Goal: Information Seeking & Learning: Check status

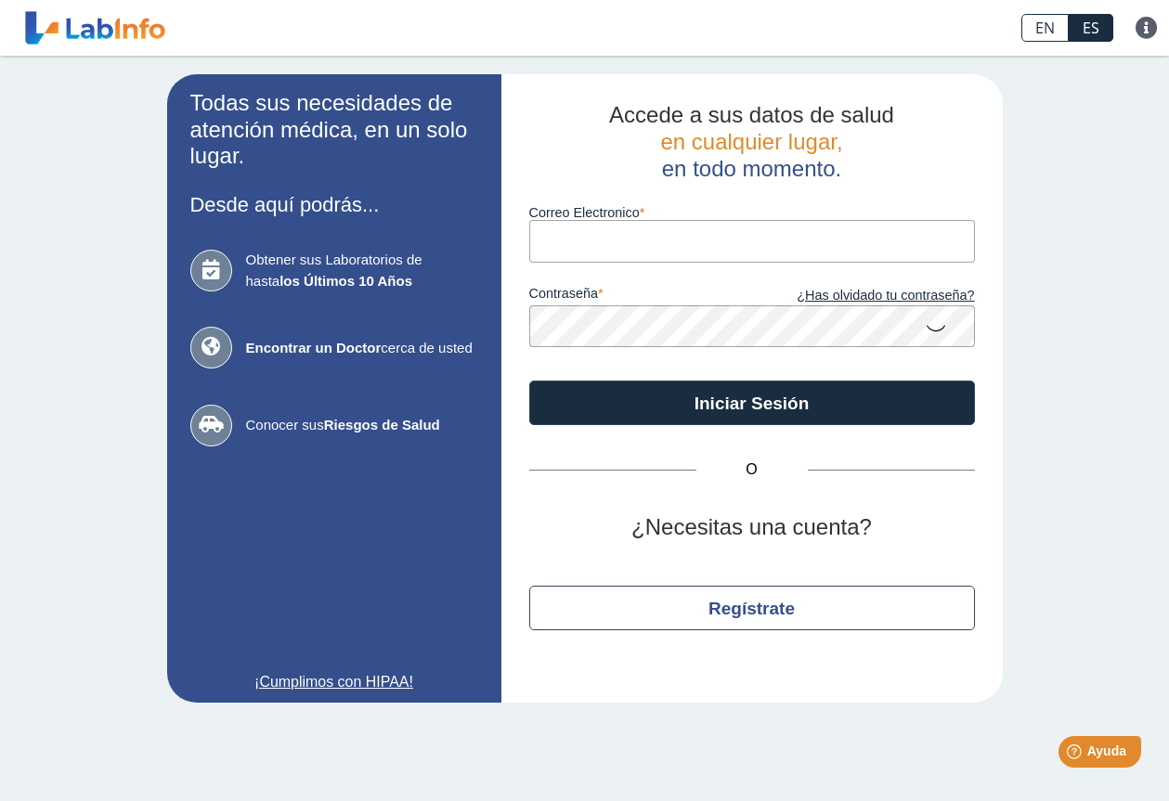
type input "jorge.ieupr@gmail.com"
click at [937, 327] on icon at bounding box center [936, 327] width 22 height 36
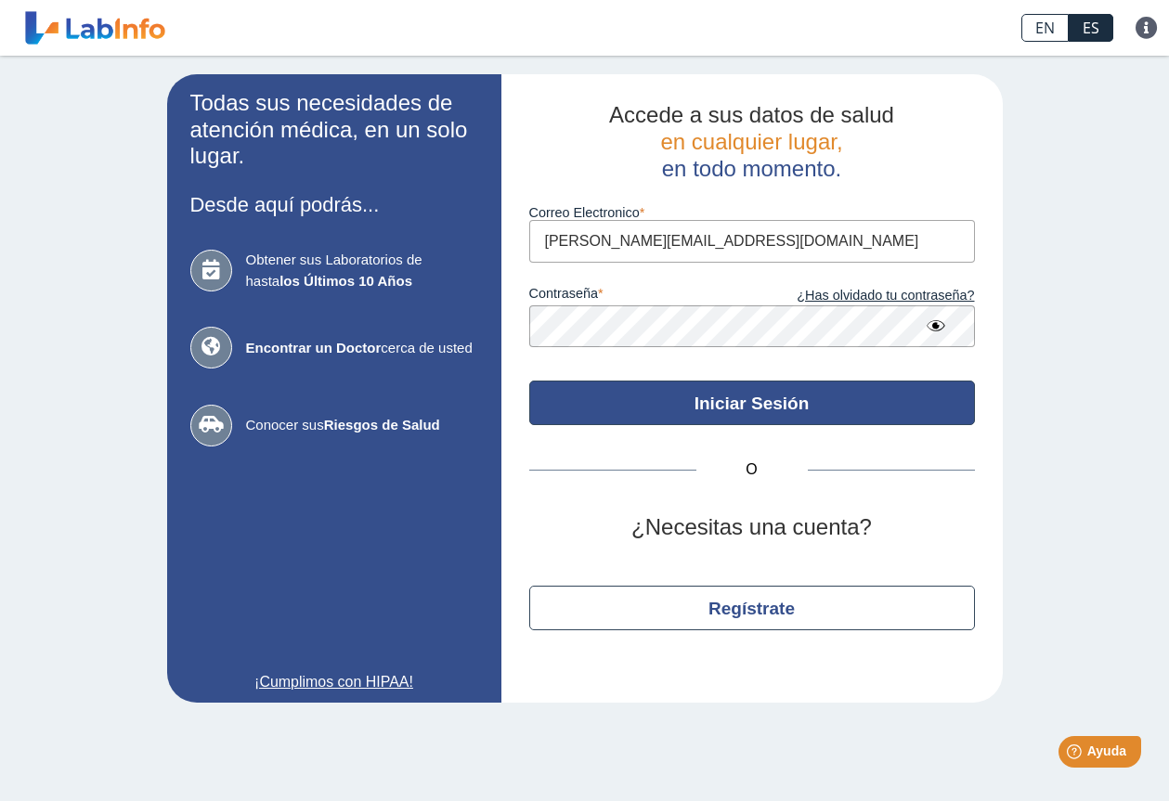
click at [801, 400] on button "Iniciar Sesión" at bounding box center [752, 403] width 446 height 45
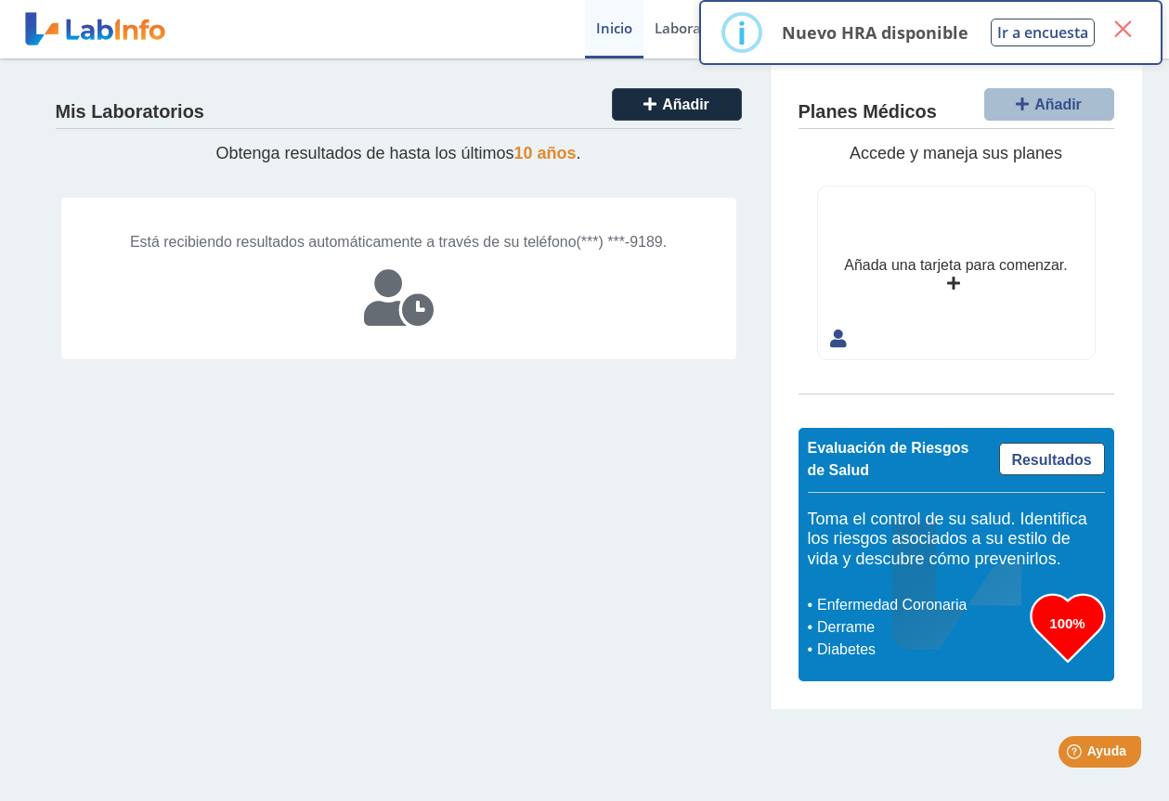
click at [1123, 27] on button "×" at bounding box center [1122, 28] width 33 height 33
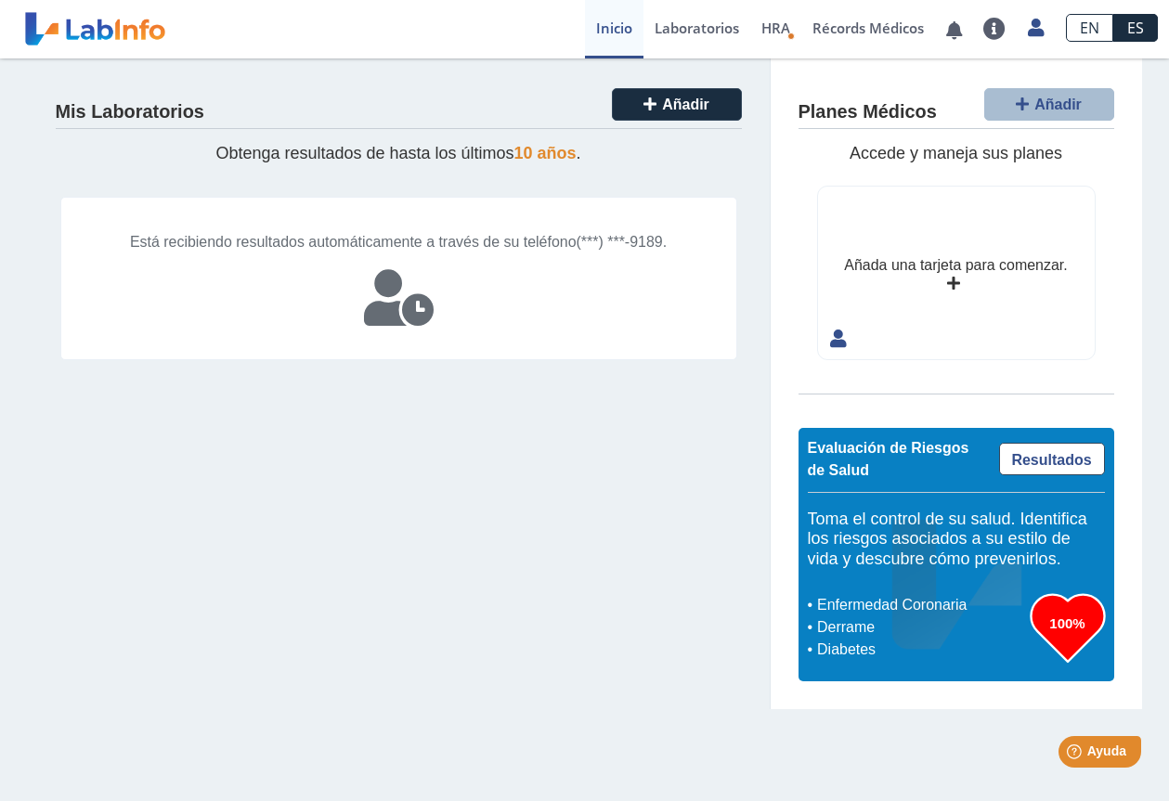
click at [562, 146] on span "10 años" at bounding box center [545, 153] width 62 height 19
click at [560, 149] on span "10 años" at bounding box center [545, 153] width 62 height 19
drag, startPoint x: 559, startPoint y: 157, endPoint x: 523, endPoint y: 177, distance: 41.6
click at [558, 160] on span "10 años" at bounding box center [545, 153] width 62 height 19
drag, startPoint x: 523, startPoint y: 177, endPoint x: 488, endPoint y: 218, distance: 53.4
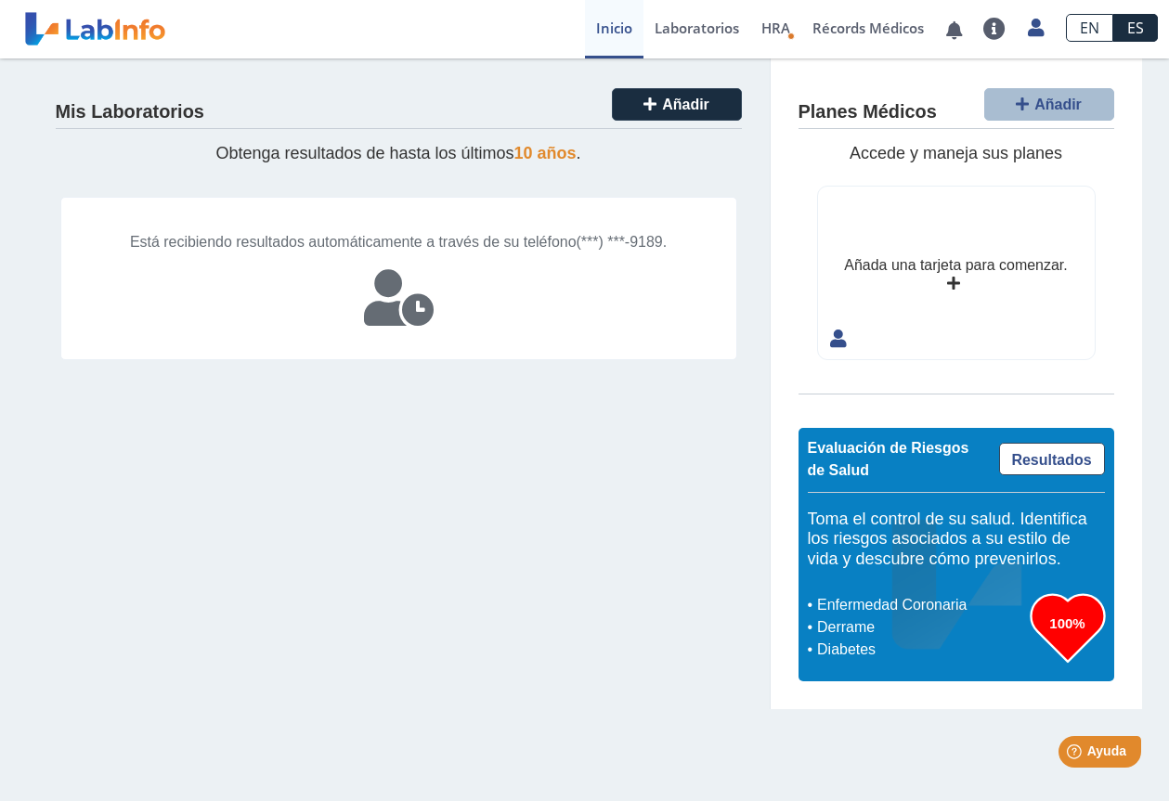
click at [506, 195] on div "Mis Laboratorios Añadir Obtenga resultados de hasta los últimos 10 años . Está …" at bounding box center [399, 383] width 743 height 651
click at [475, 242] on span "Está recibiendo resultados automáticamente a través de su teléfono" at bounding box center [353, 242] width 446 height 16
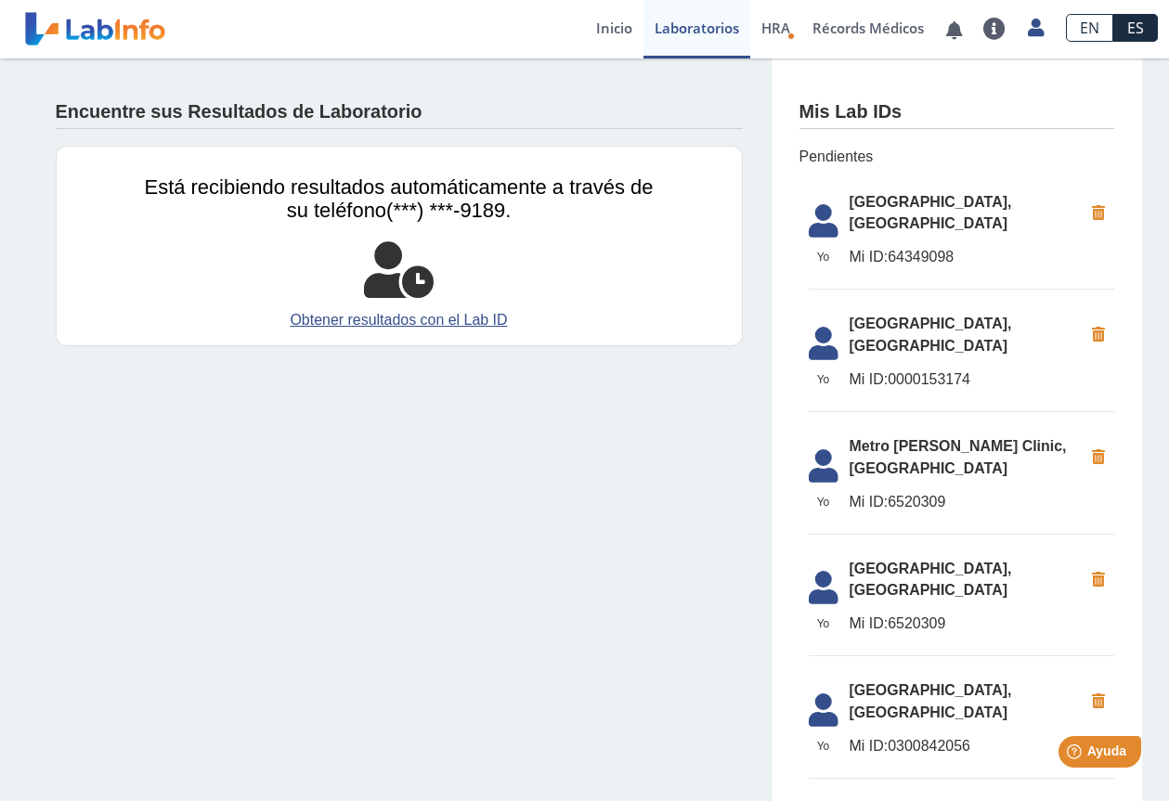
click at [1095, 211] on icon at bounding box center [1098, 213] width 32 height 33
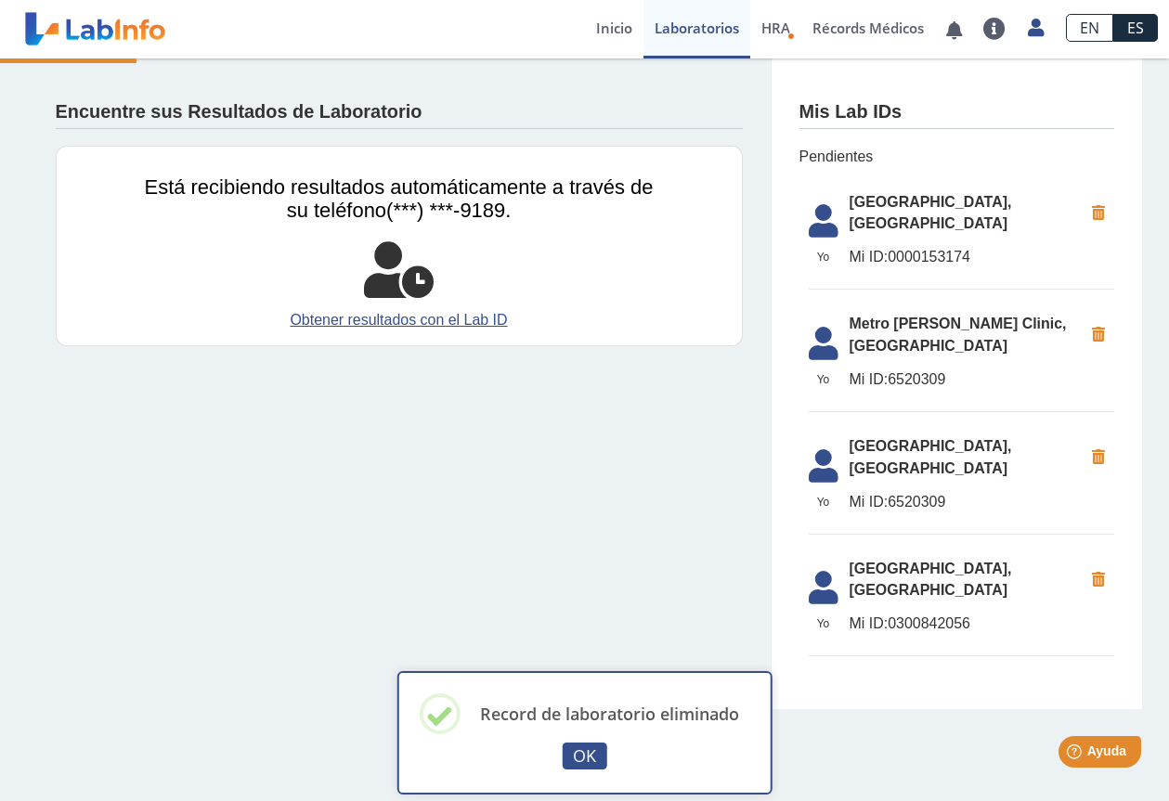
click at [1096, 211] on icon at bounding box center [1098, 213] width 32 height 33
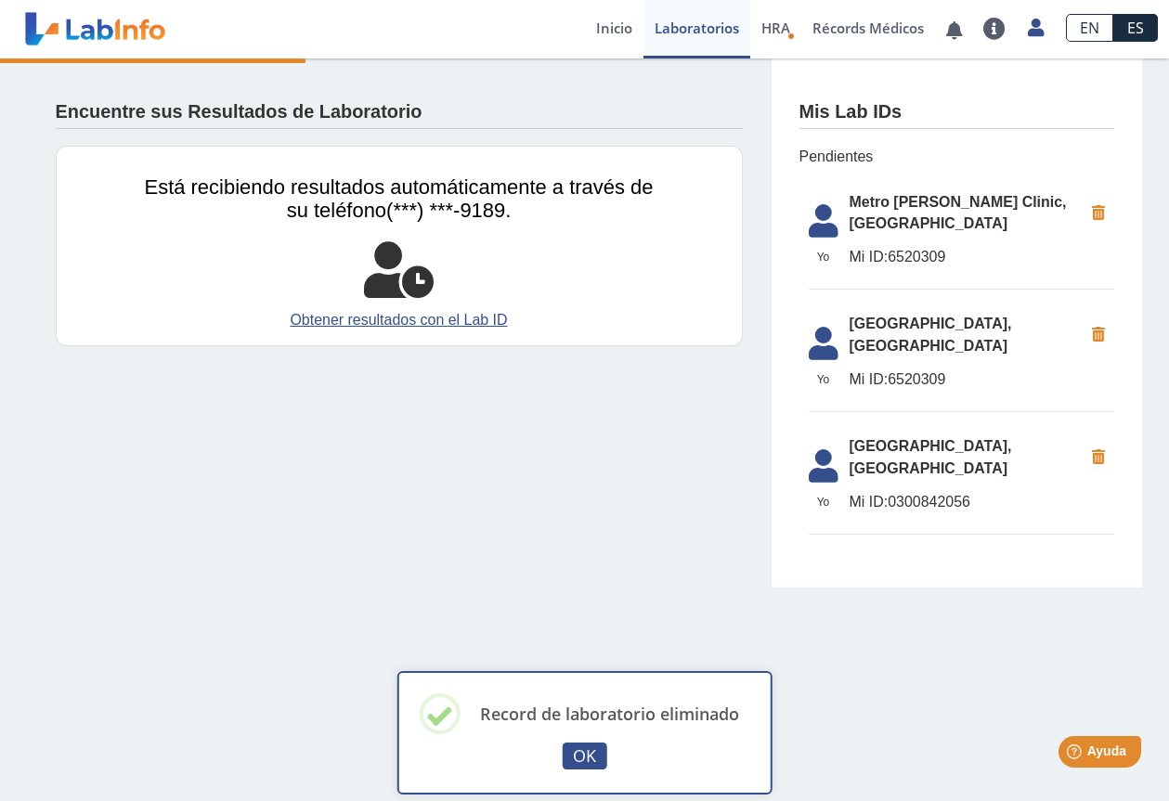
click at [1096, 211] on icon at bounding box center [1098, 213] width 32 height 33
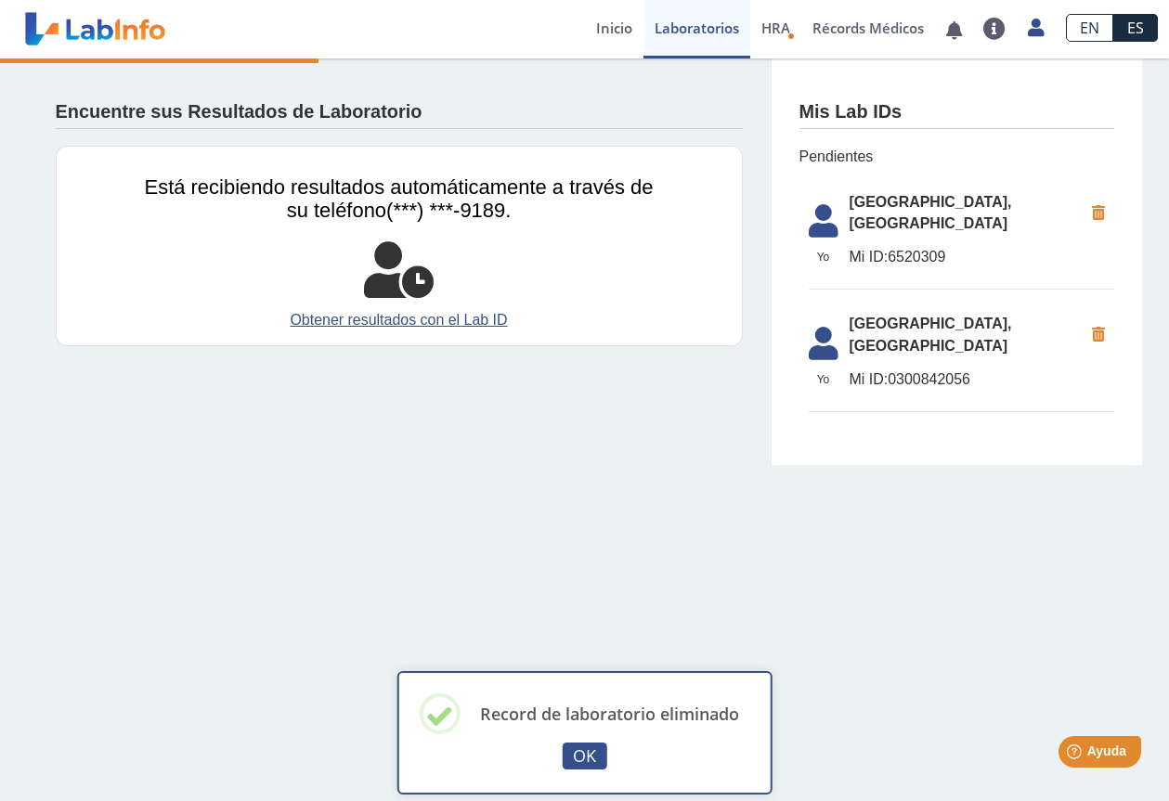
click at [1096, 211] on icon at bounding box center [1098, 213] width 32 height 33
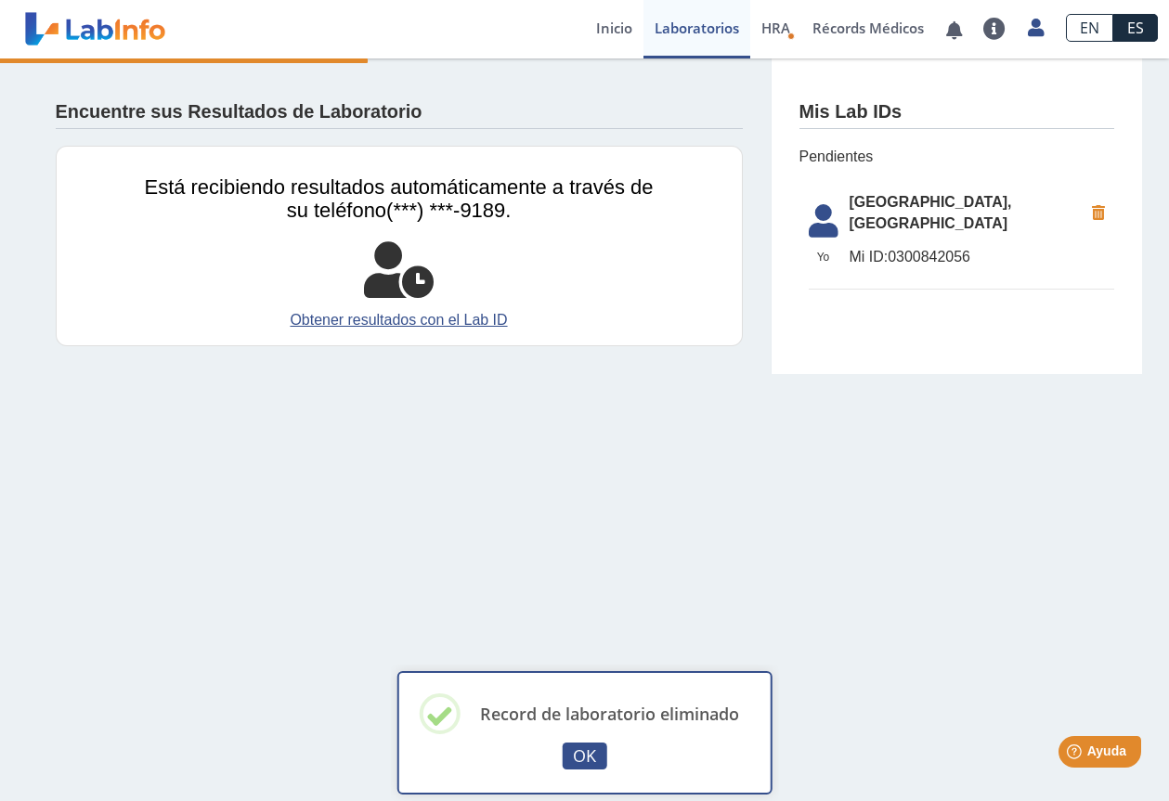
click at [1096, 211] on icon at bounding box center [1098, 213] width 32 height 33
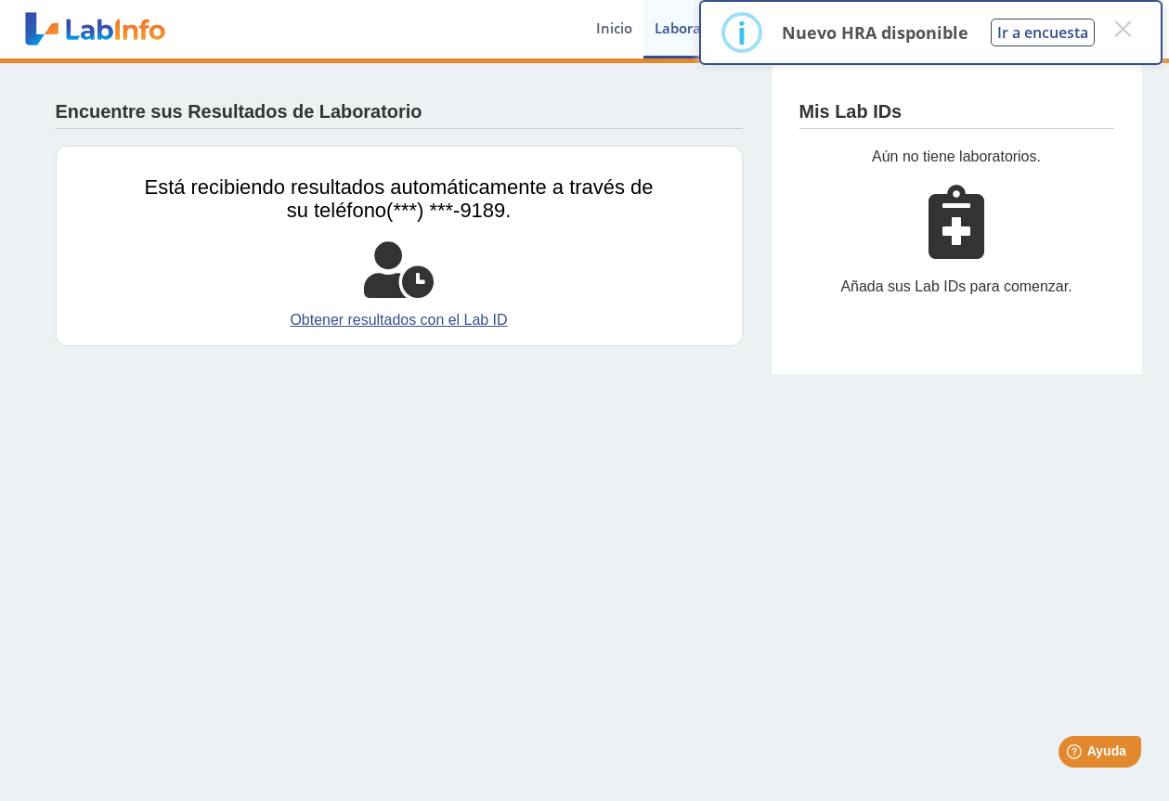
click at [994, 213] on div "Aún no tiene laboratorios. Añada sus Lab IDs para comenzar." at bounding box center [956, 230] width 315 height 169
click at [985, 302] on div "Aún no tiene laboratorios. Añada sus Lab IDs para comenzar." at bounding box center [956, 230] width 315 height 169
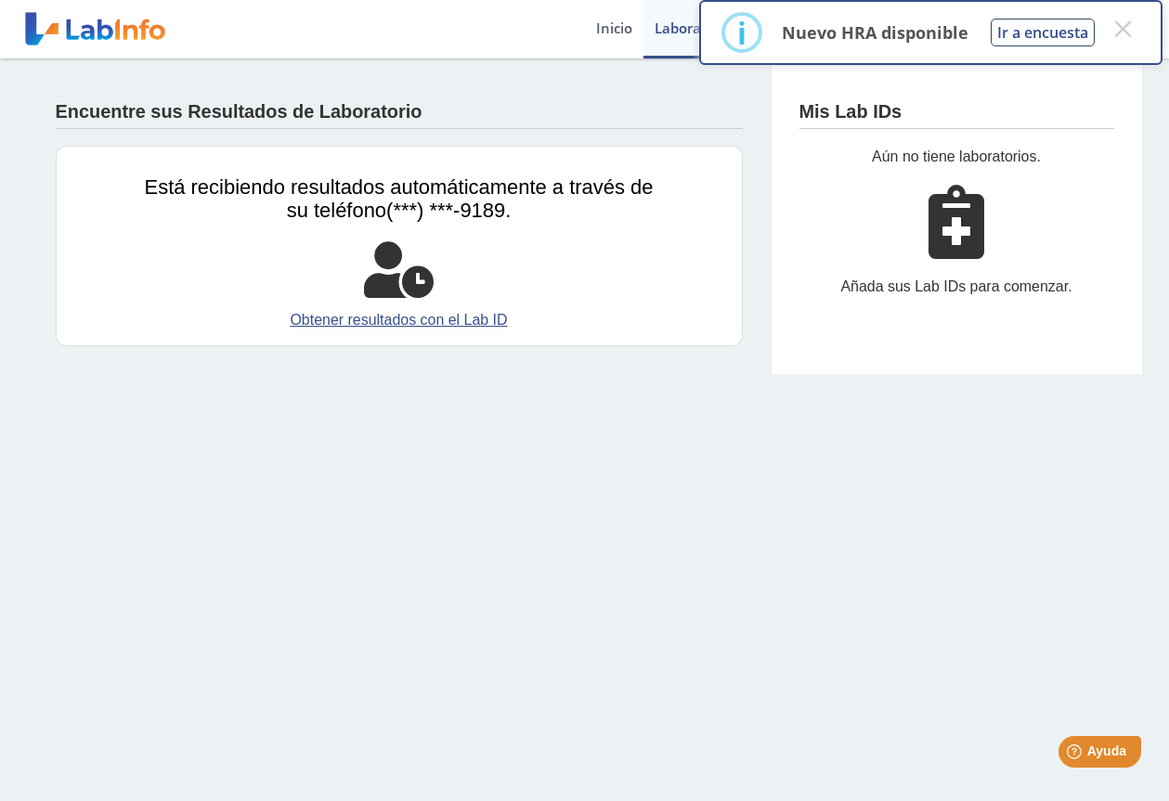
click at [987, 281] on div "Añada sus Lab IDs para comenzar." at bounding box center [956, 287] width 315 height 22
drag, startPoint x: 986, startPoint y: 273, endPoint x: 982, endPoint y: 197, distance: 76.2
click at [986, 276] on div "Añada sus Lab IDs para comenzar." at bounding box center [956, 287] width 315 height 22
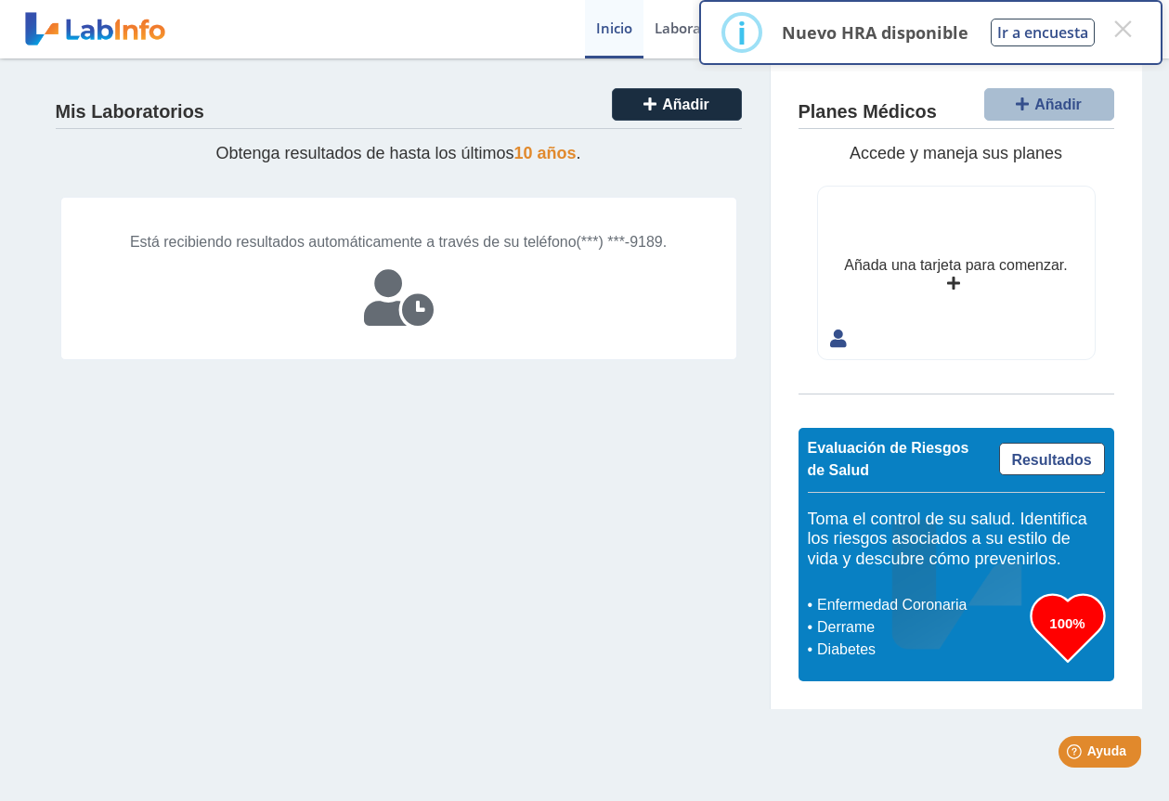
click at [553, 152] on span "10 años" at bounding box center [545, 153] width 62 height 19
click at [136, 19] on link at bounding box center [95, 29] width 153 height 46
click at [1123, 29] on button "×" at bounding box center [1122, 28] width 33 height 33
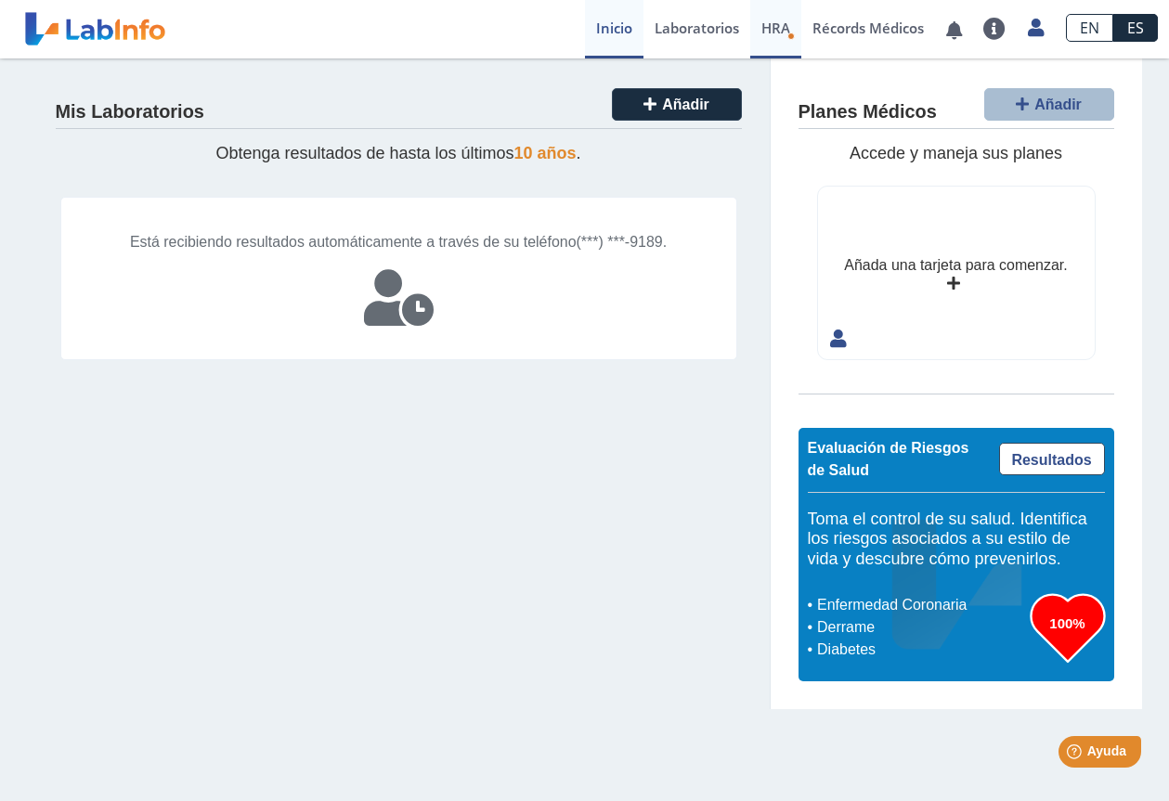
click at [784, 36] on span "HRA" at bounding box center [775, 28] width 29 height 19
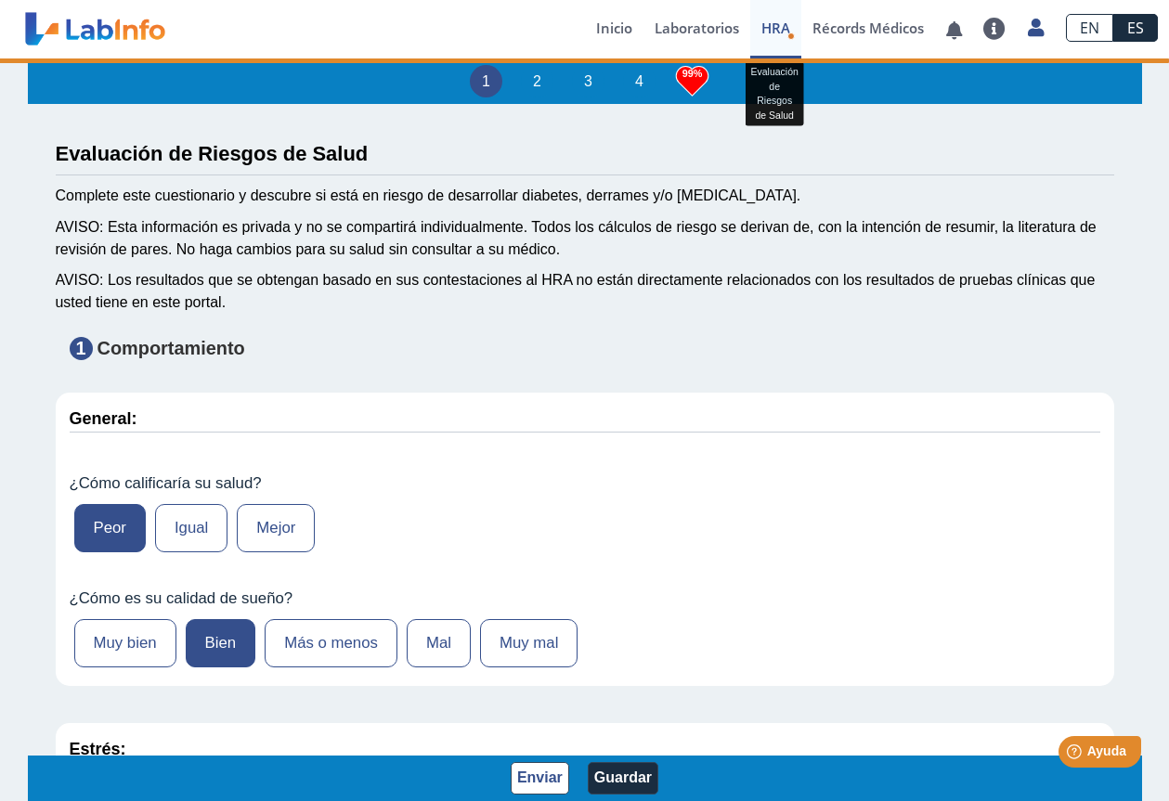
type input "314"
type input "Jorge Carrasco cotto"
type input "1982-04-19"
type input "7872364305"
type input "Edma torres"
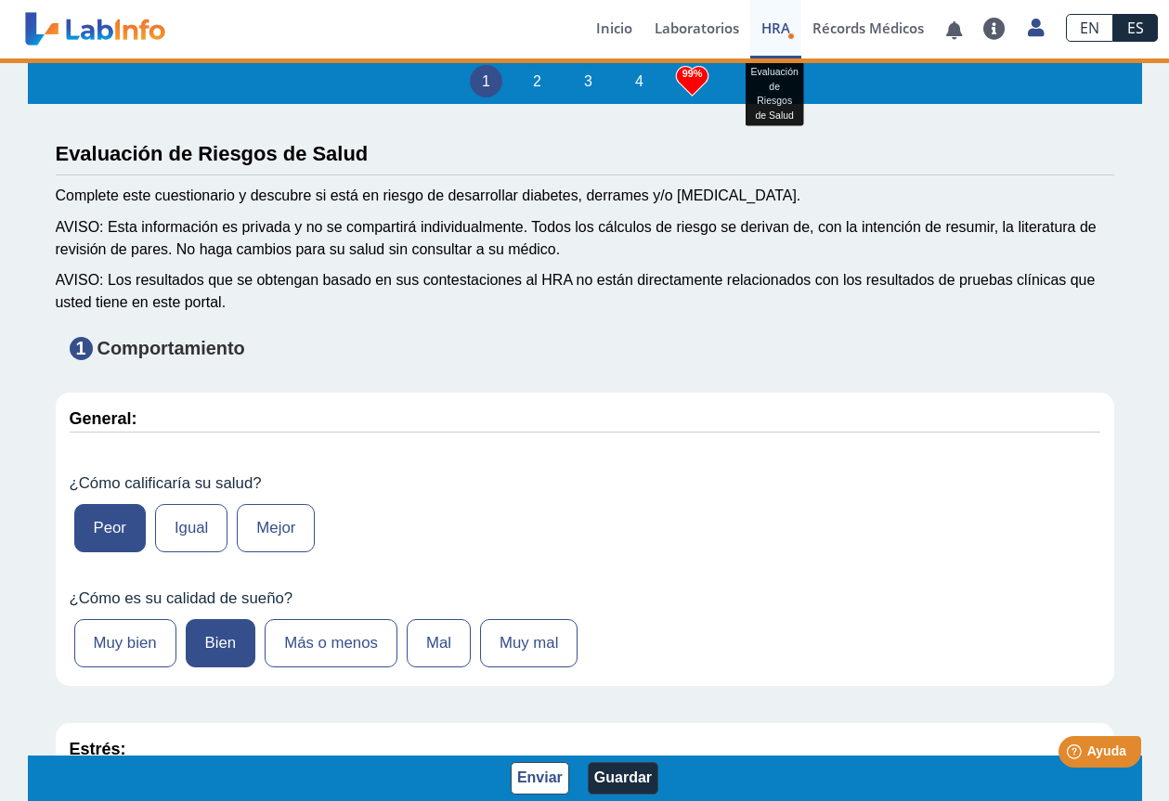
select select
type input "Pr"
select select "1: 216"
select select "8: 281"
select select "1: 133"
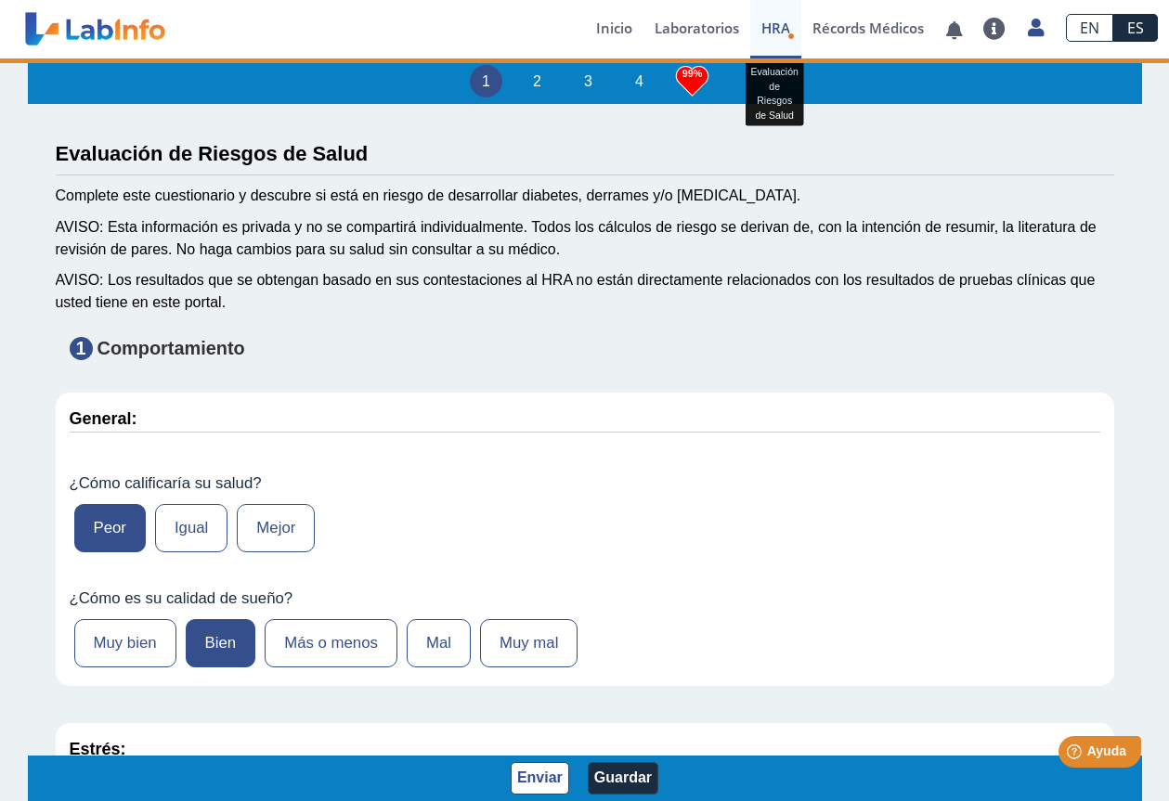
select select "24: 191"
select select "1: 143"
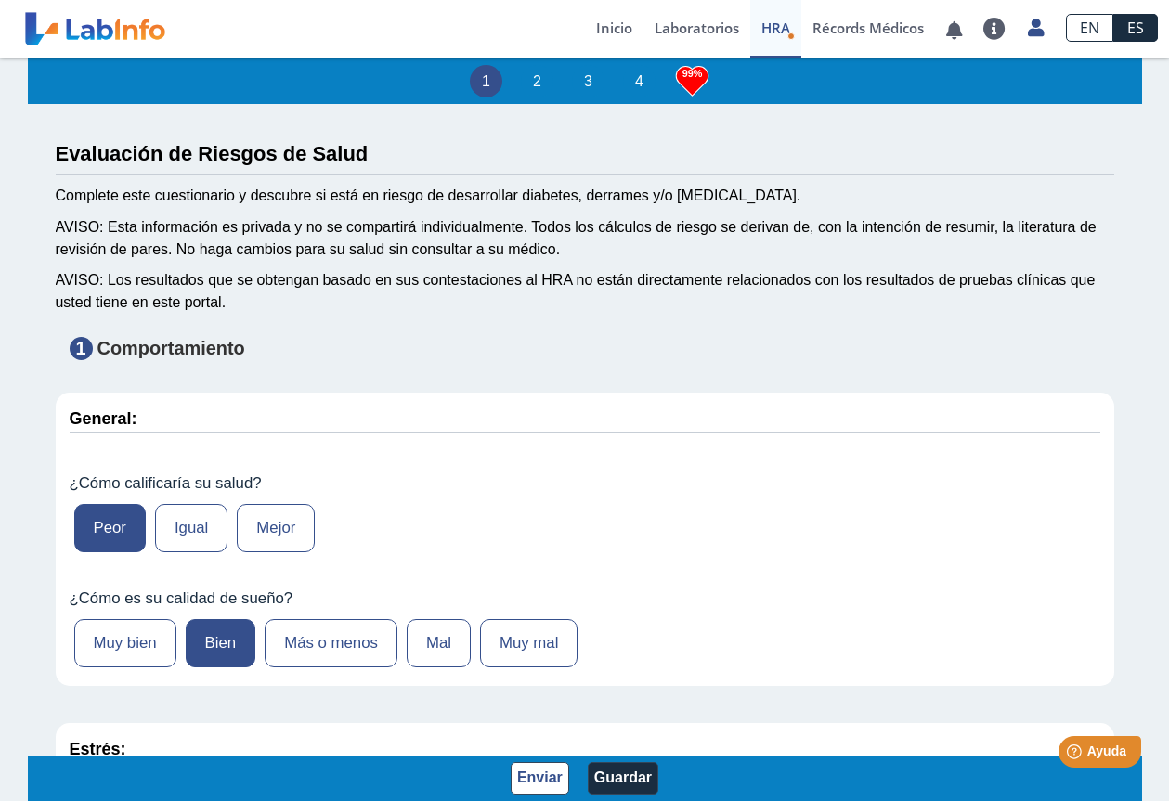
click at [133, 26] on link at bounding box center [95, 29] width 153 height 46
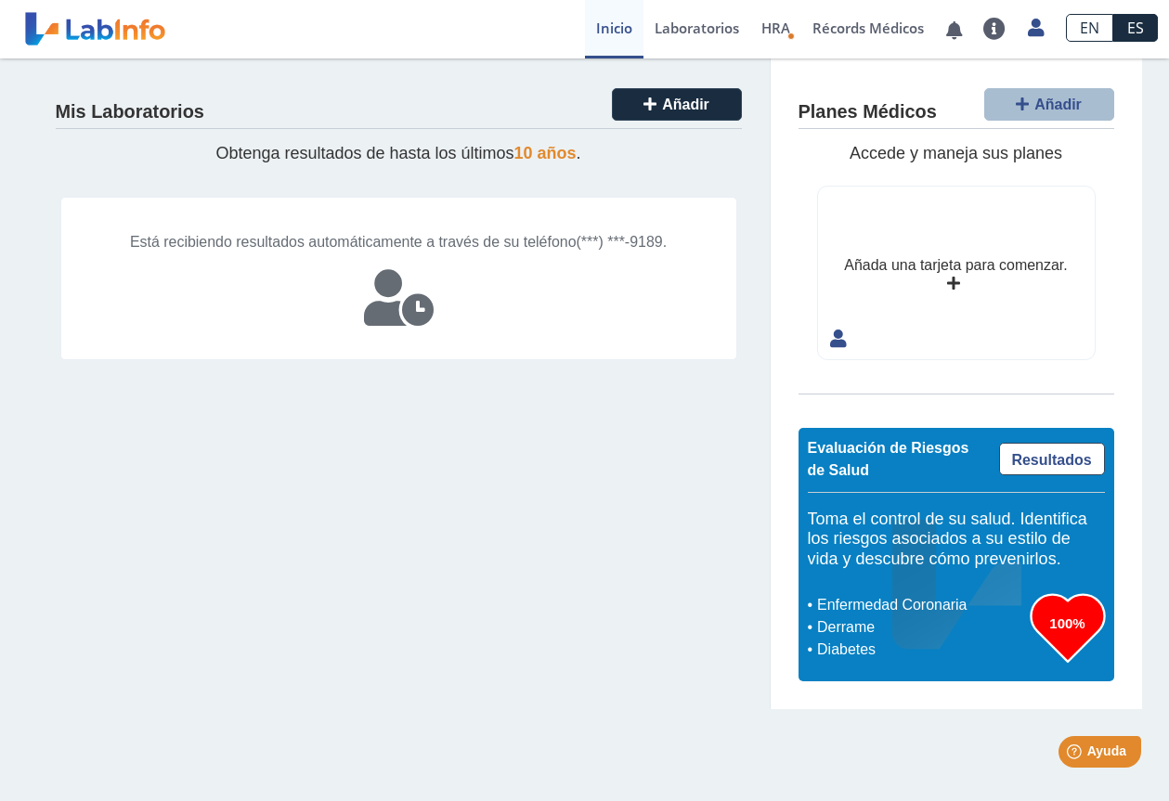
click at [1112, 768] on html "Help Ayuda" at bounding box center [1075, 748] width 145 height 39
click at [1108, 753] on span "Ayuda" at bounding box center [1106, 752] width 41 height 16
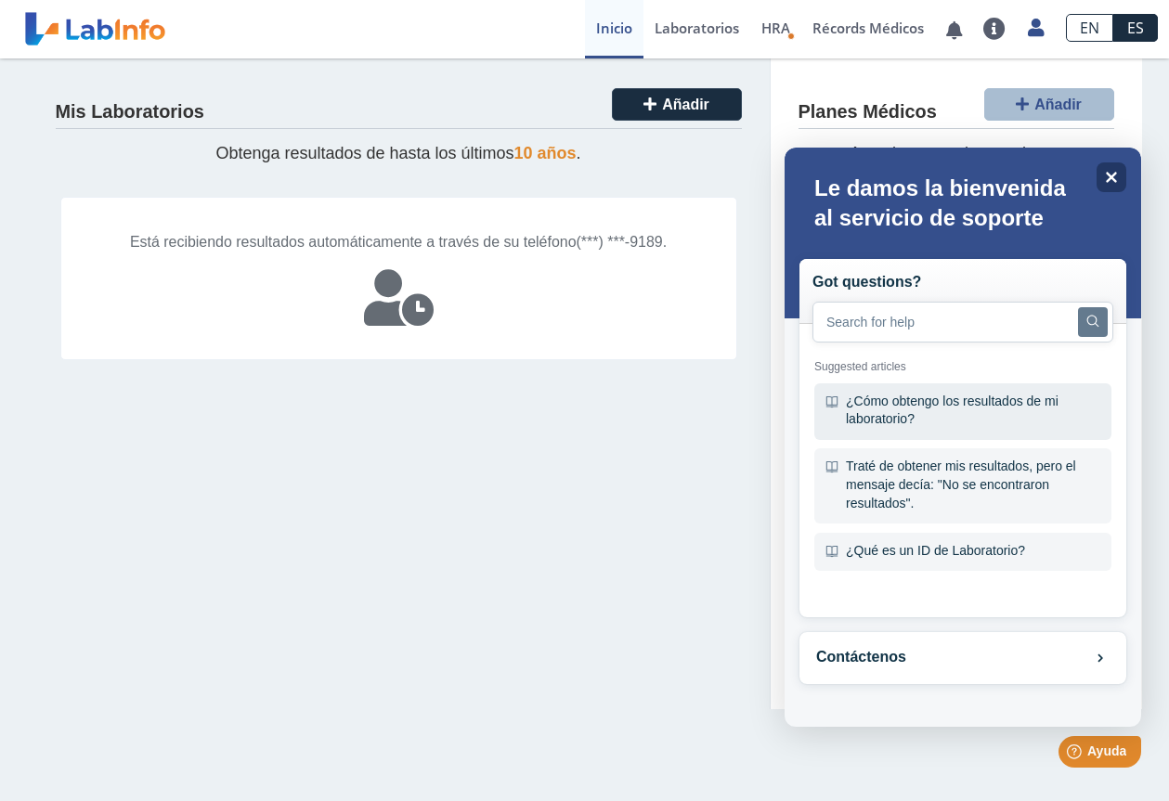
click at [1016, 406] on div "¿Cómo obtengo los resultados de mi laboratorio?" at bounding box center [962, 411] width 297 height 57
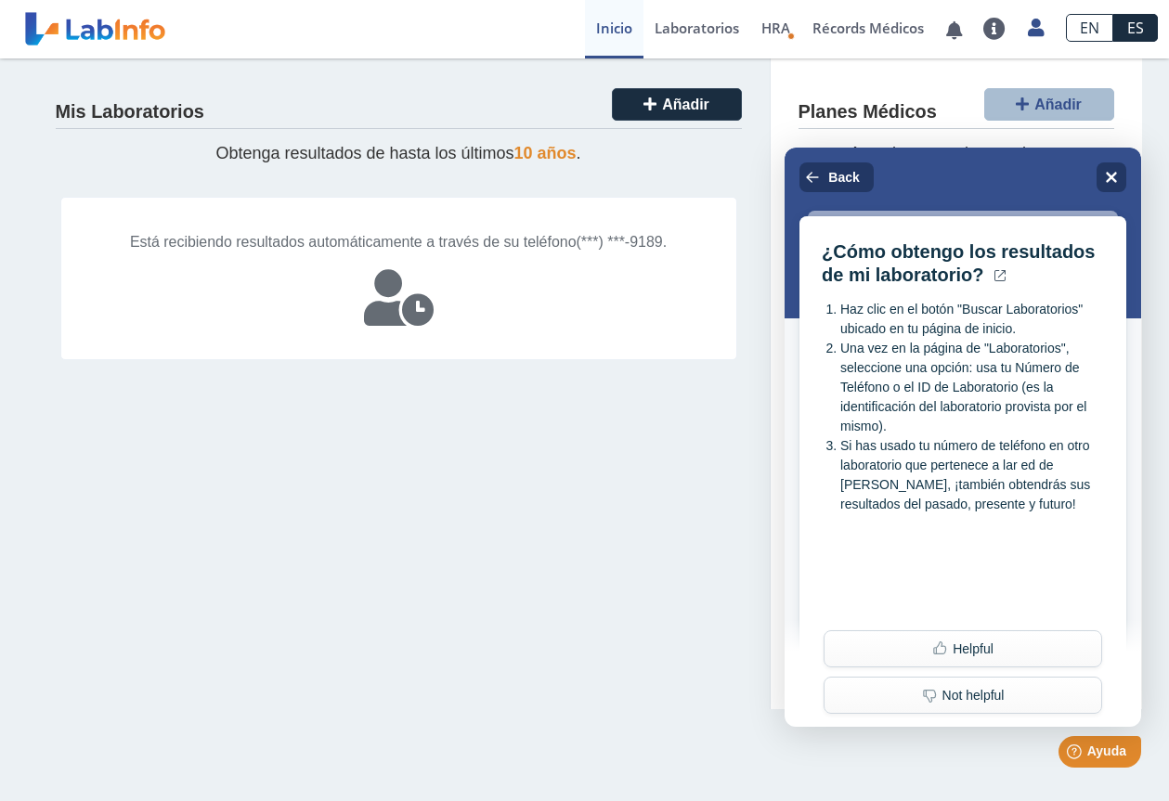
click at [277, 121] on div "Mis Laboratorios Añadir" at bounding box center [399, 107] width 686 height 43
click at [710, 24] on link "Laboratorios" at bounding box center [696, 29] width 107 height 58
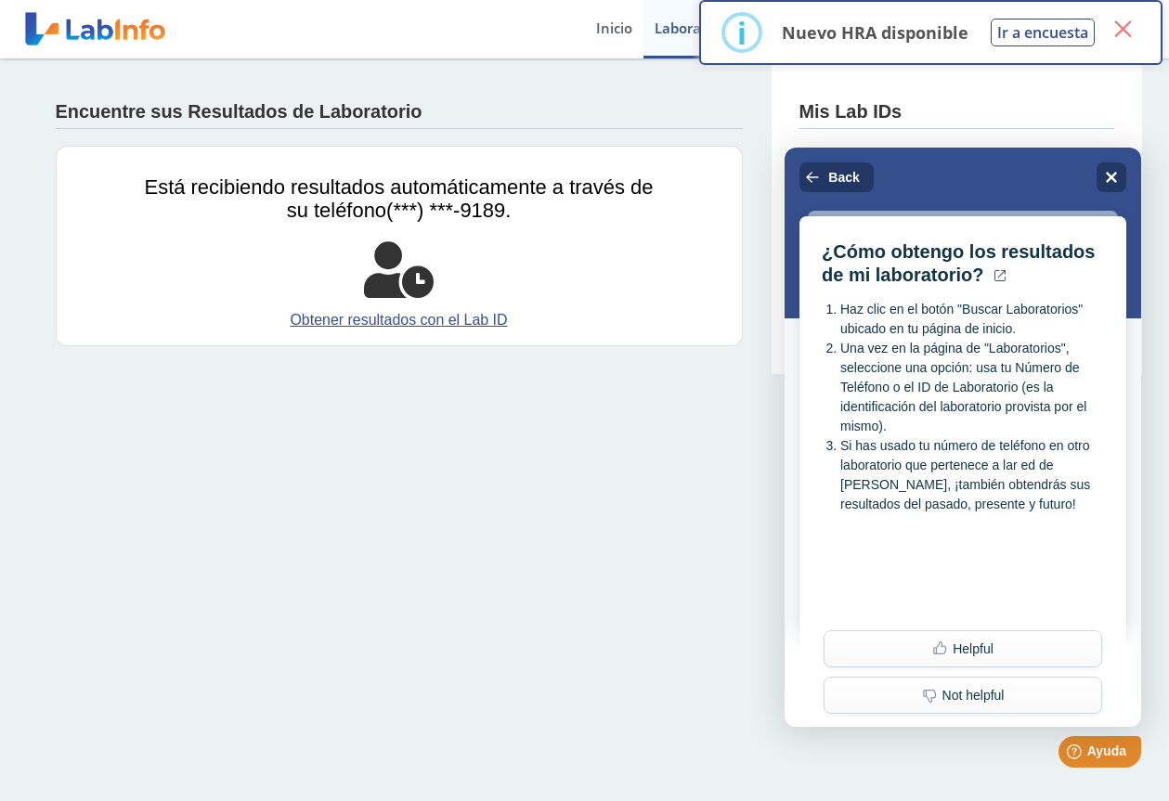
click at [1125, 33] on button "×" at bounding box center [1122, 28] width 33 height 33
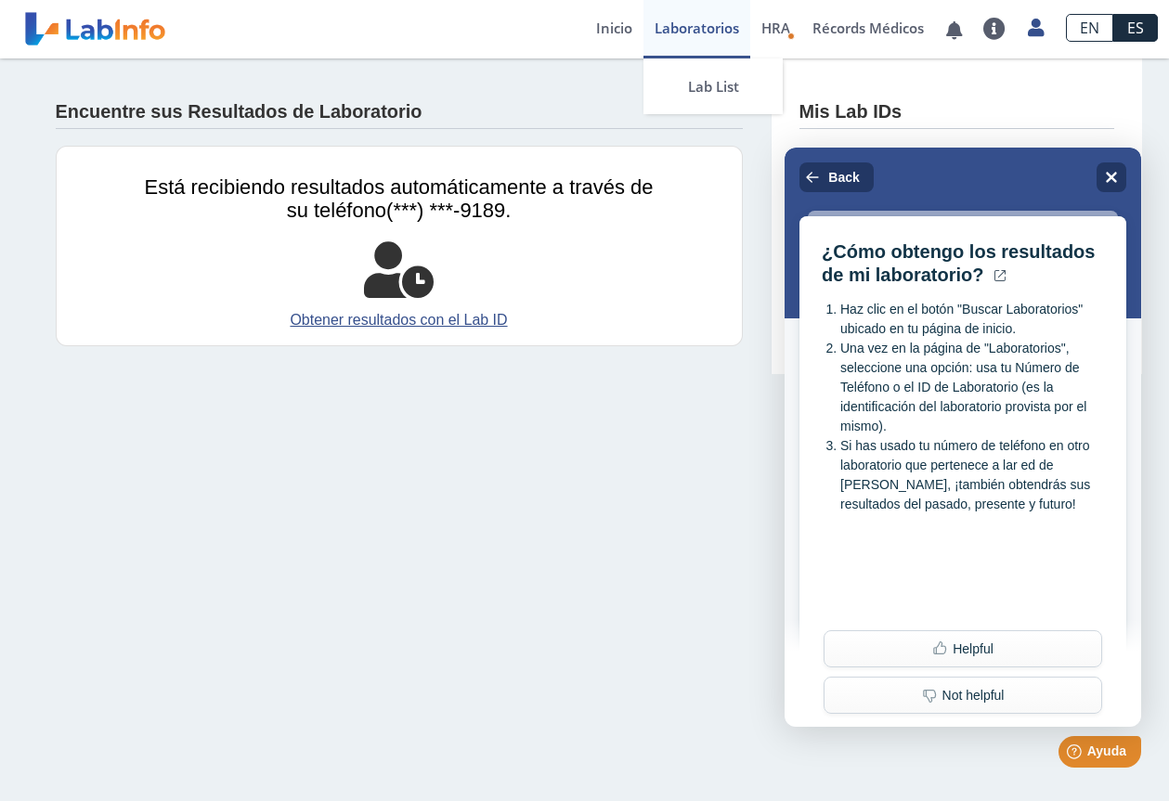
click at [700, 32] on link "Laboratorios" at bounding box center [696, 29] width 107 height 58
click at [692, 34] on link "Laboratorios" at bounding box center [696, 29] width 107 height 58
click at [70, 30] on link at bounding box center [95, 29] width 153 height 46
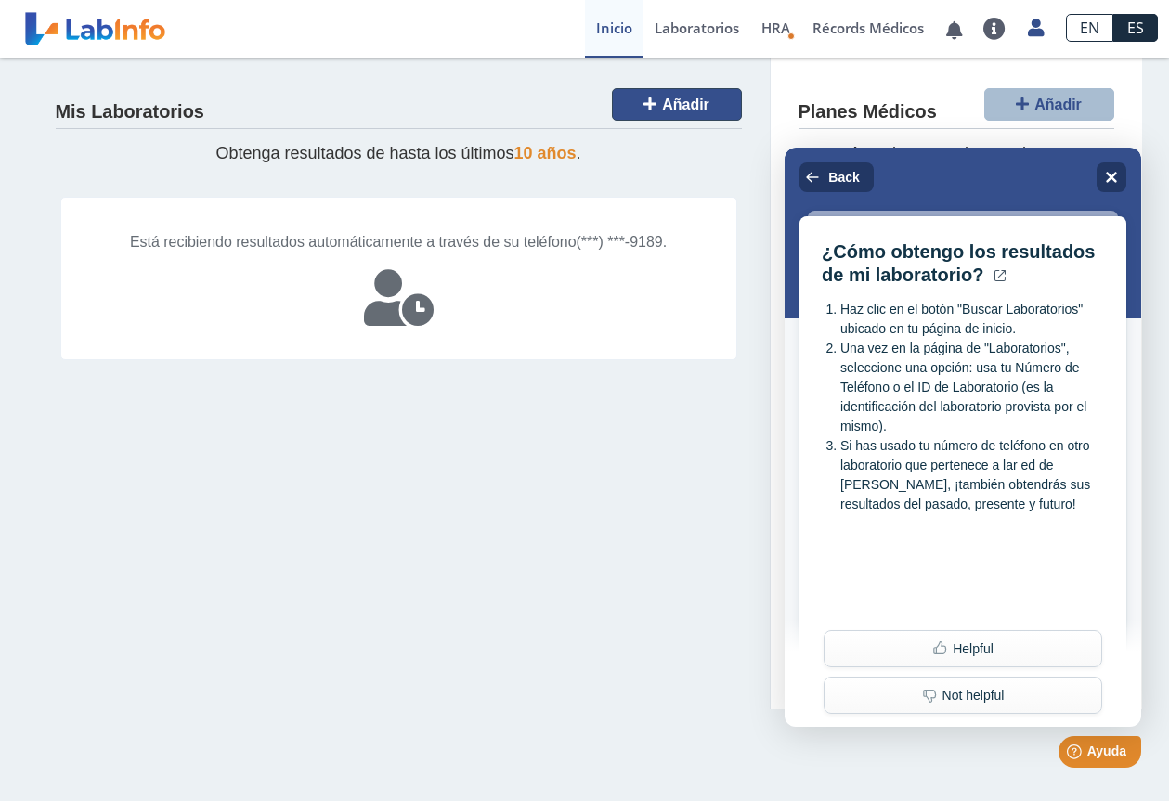
click at [646, 109] on icon at bounding box center [649, 104] width 13 height 15
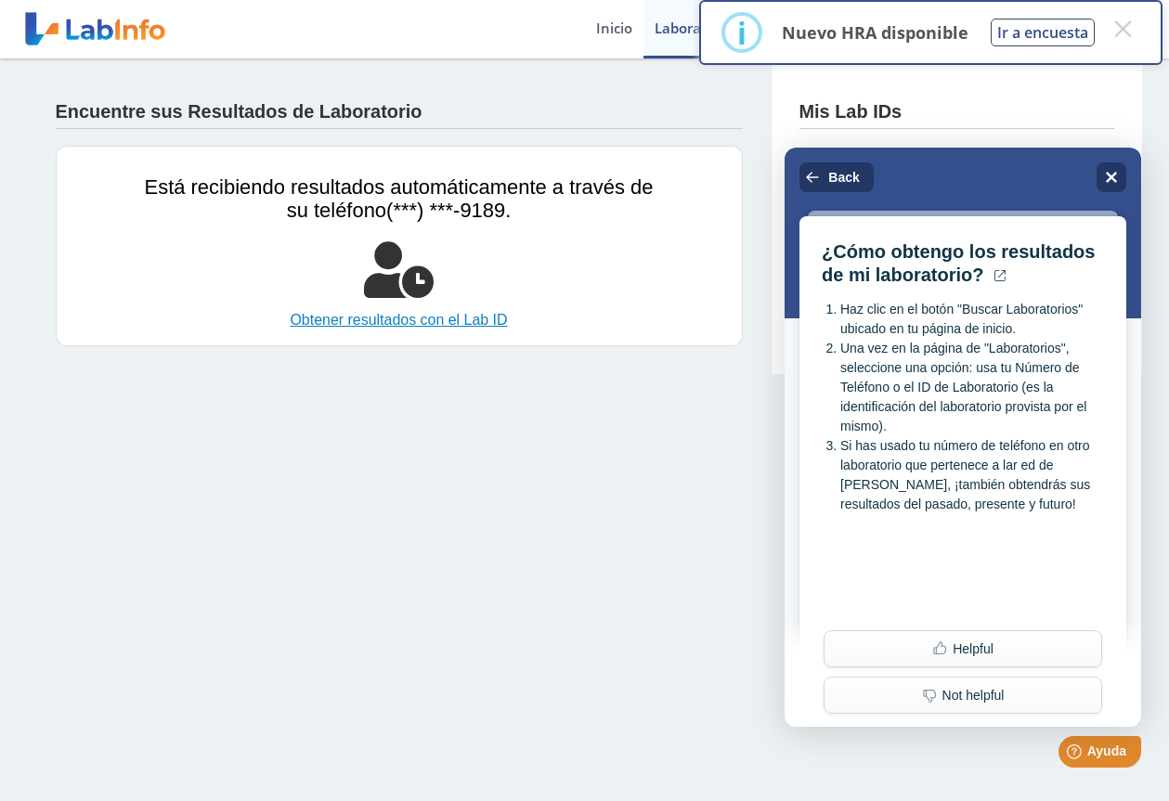
click at [415, 319] on link "Obtener resultados con el Lab ID" at bounding box center [399, 320] width 509 height 22
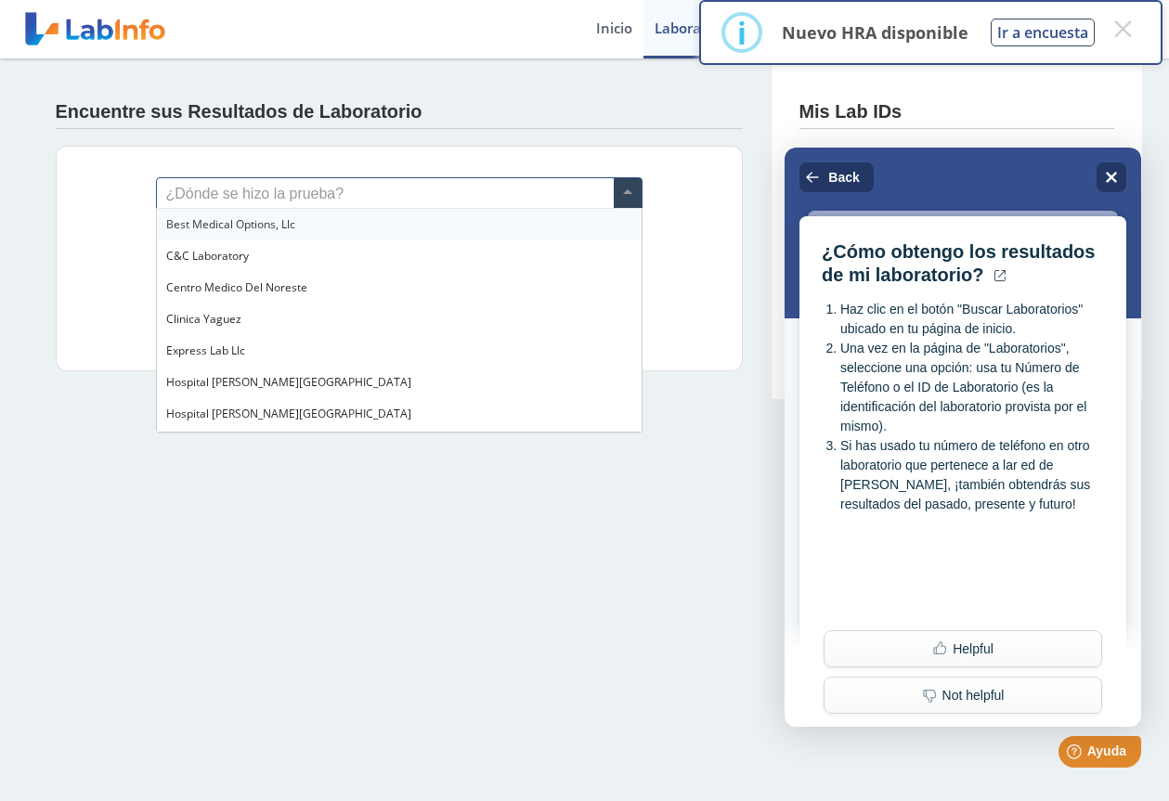
click at [633, 191] on span at bounding box center [628, 194] width 28 height 32
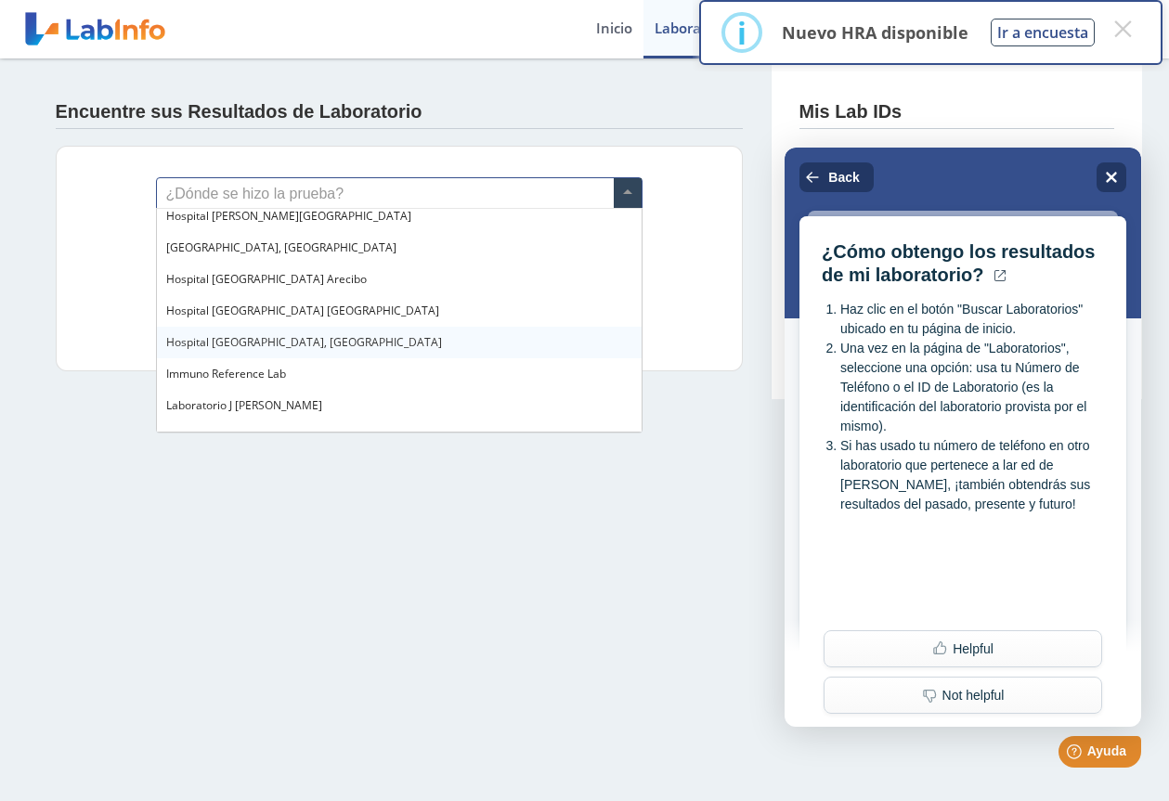
scroll to position [194, 0]
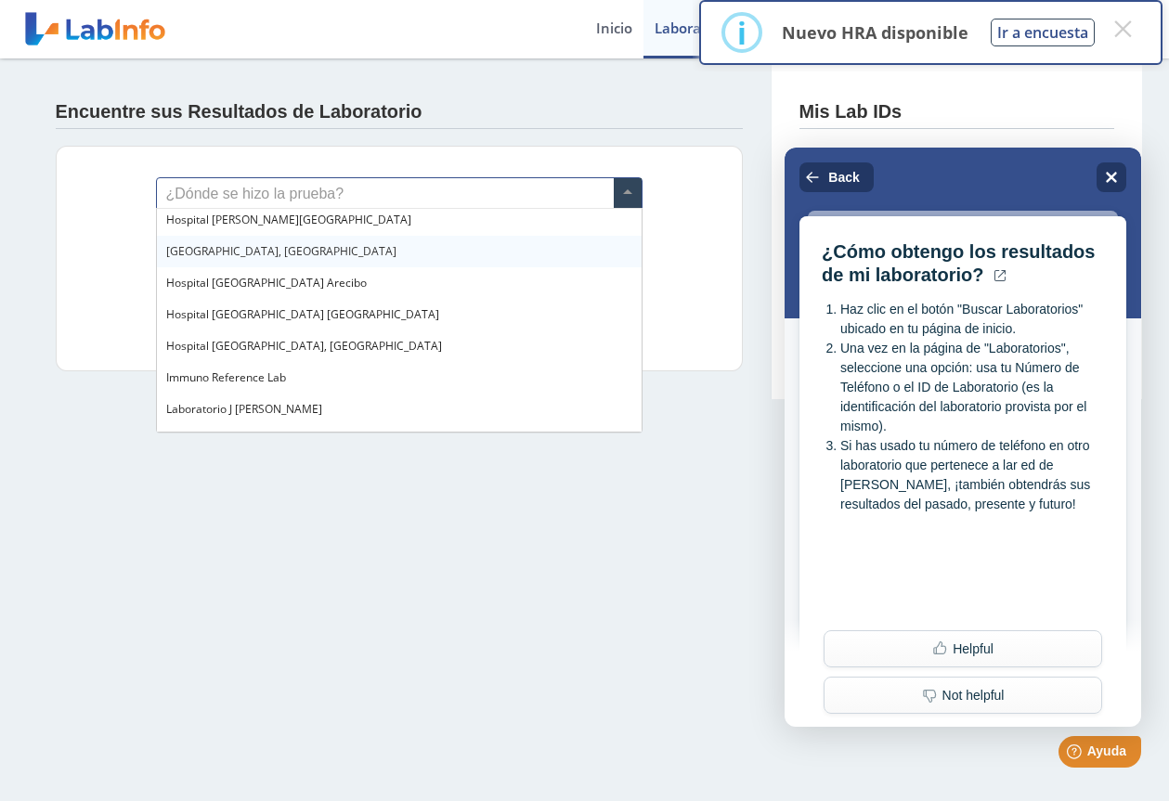
click at [349, 250] on span "Hospital Metropolitano, Rio Piedras" at bounding box center [281, 251] width 230 height 16
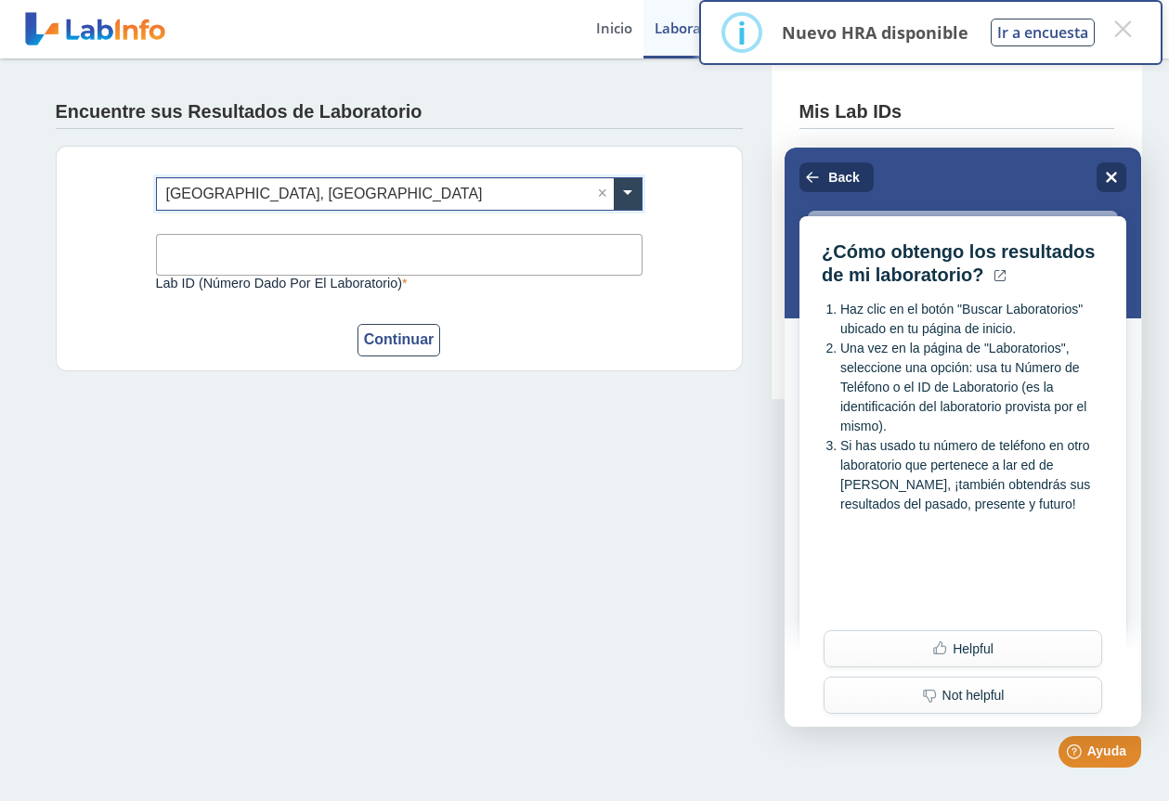
click at [349, 250] on input "Lab ID (número dado por el laboratorio)" at bounding box center [399, 255] width 486 height 42
type input "7873999189"
click at [398, 339] on button "Continuar" at bounding box center [399, 340] width 84 height 32
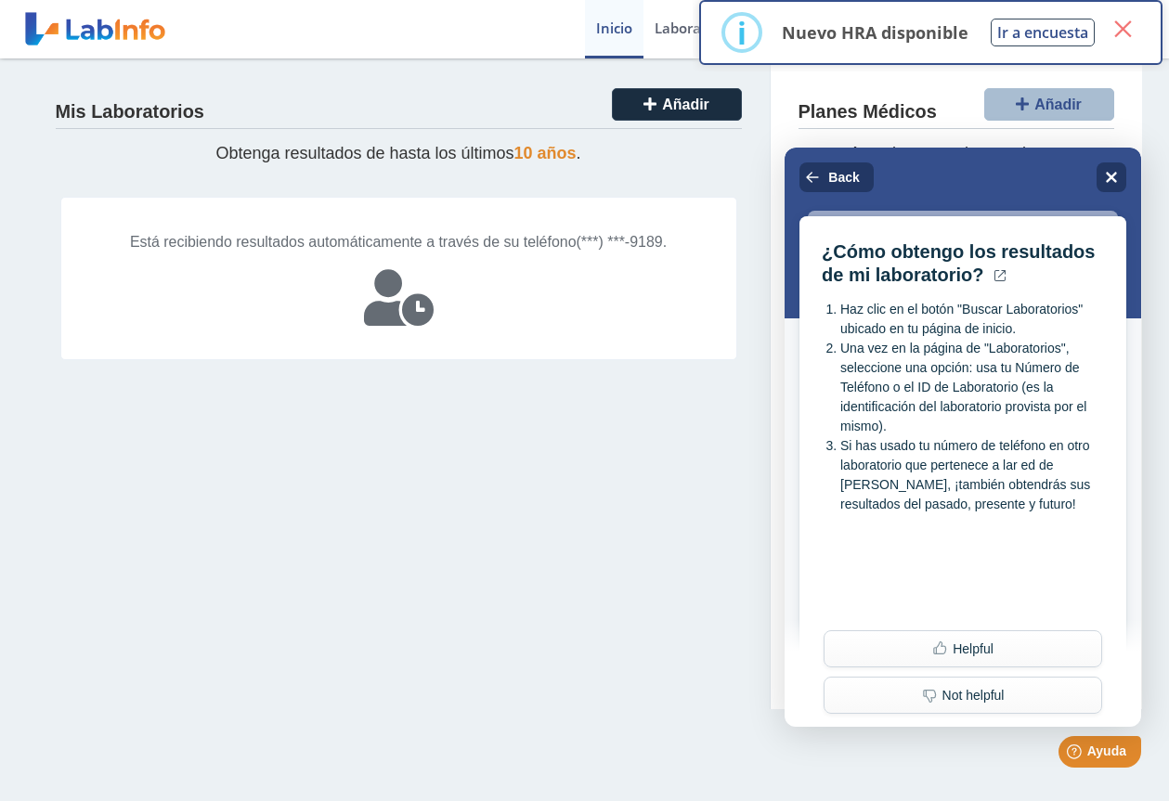
click at [1122, 29] on button "×" at bounding box center [1122, 28] width 33 height 33
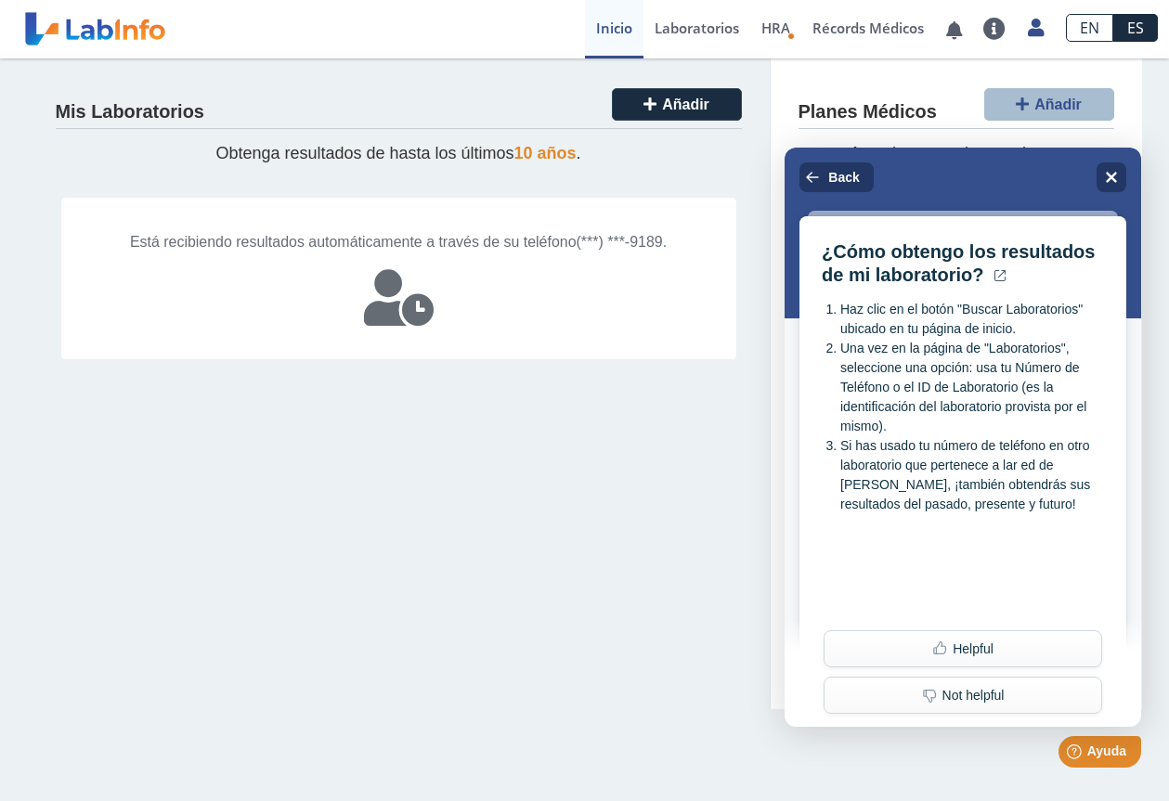
click at [603, 245] on span "(***) ***-9189." at bounding box center [621, 242] width 91 height 16
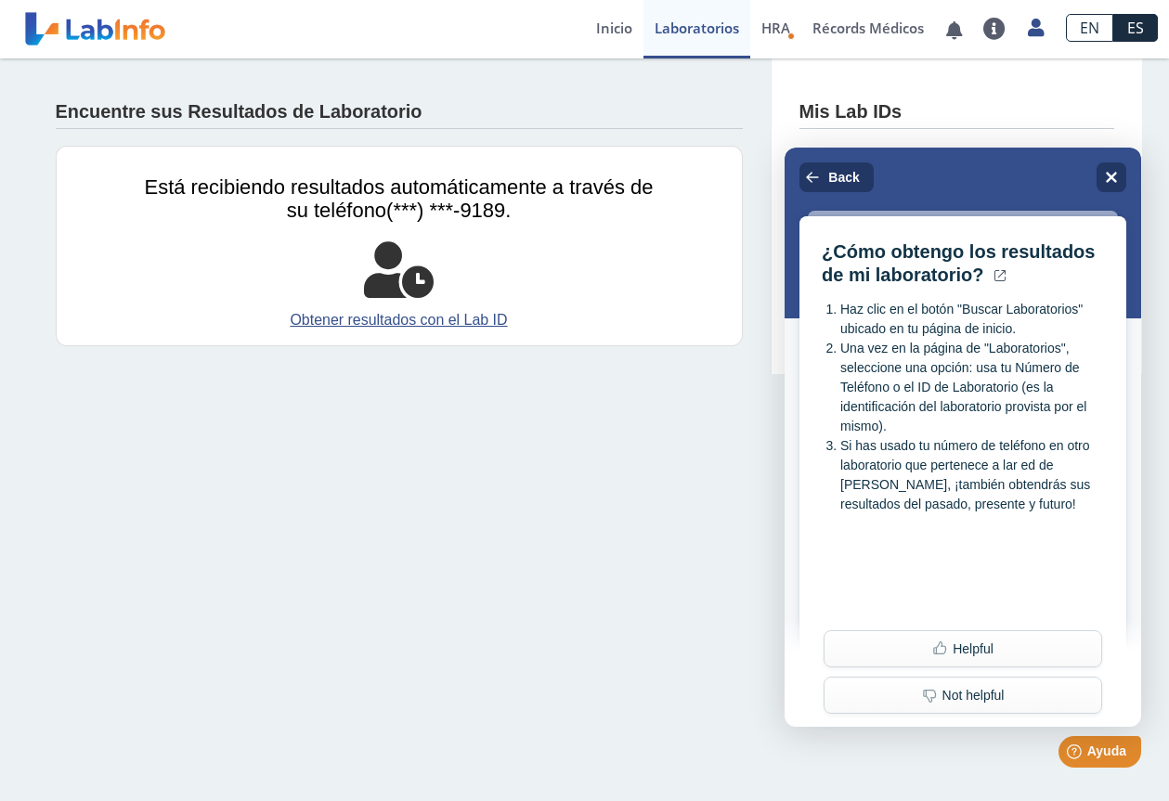
click at [367, 157] on div "Está recibiendo resultados automáticamente a través de su teléfono (***) ***-91…" at bounding box center [399, 246] width 687 height 201
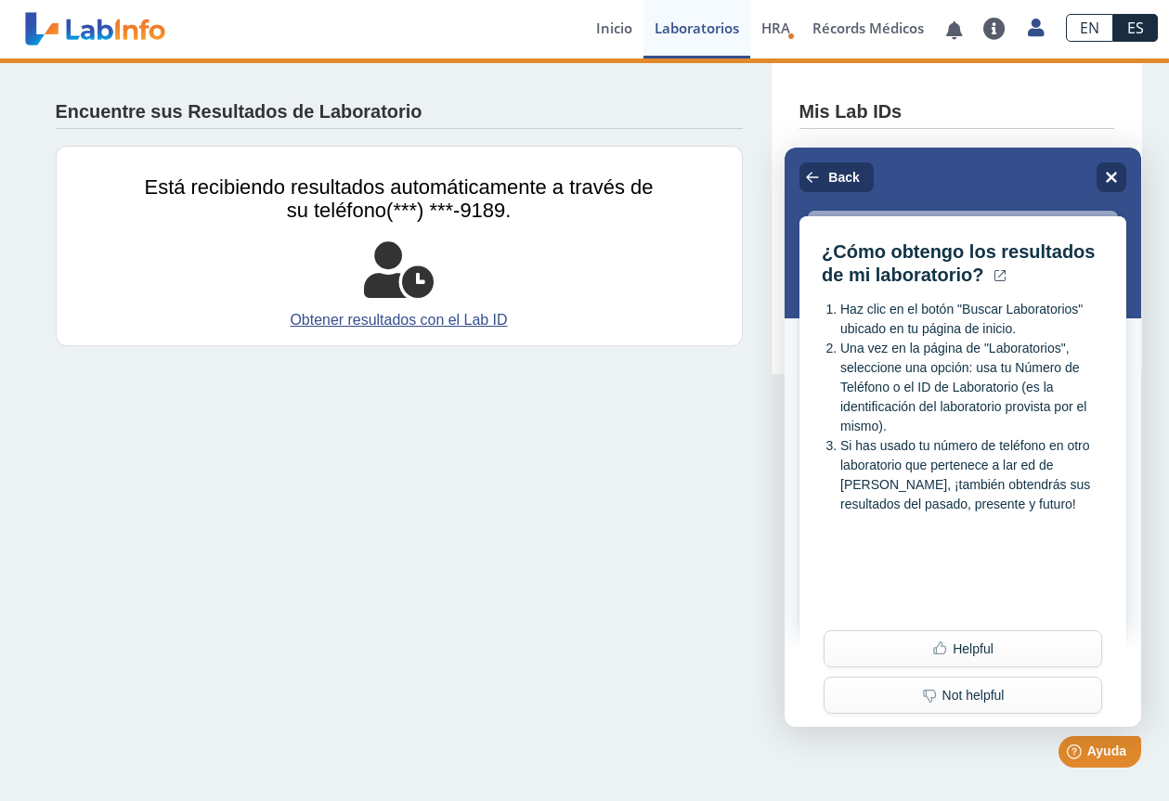
click at [405, 199] on span "(***) ***-9189." at bounding box center [448, 210] width 124 height 23
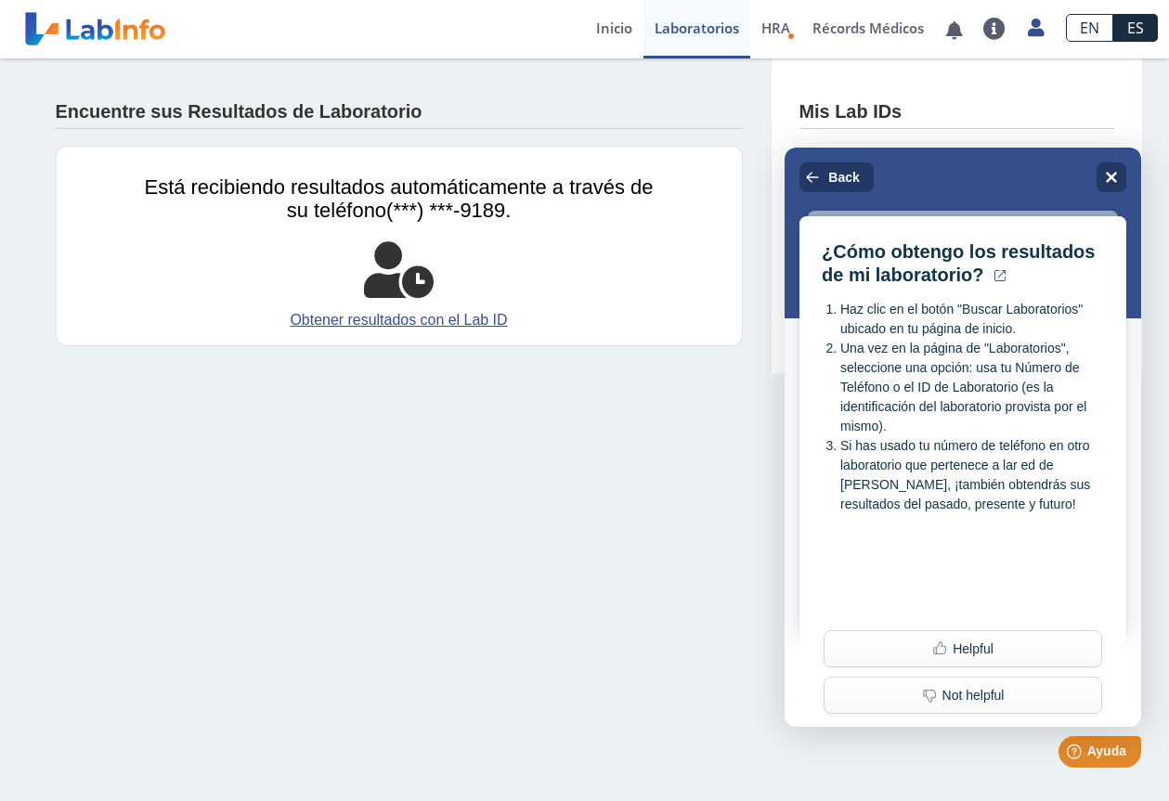
click at [405, 199] on span "(***) ***-9189." at bounding box center [448, 210] width 124 height 23
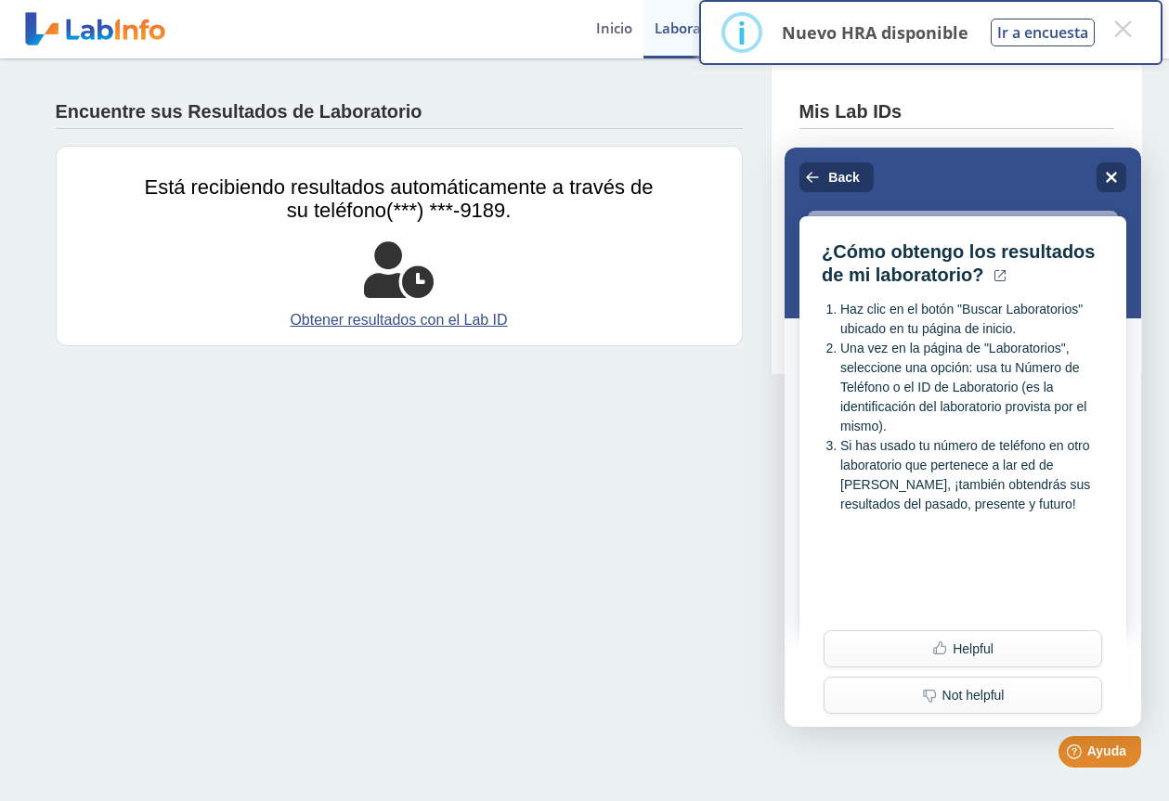
drag, startPoint x: 434, startPoint y: 206, endPoint x: 455, endPoint y: 232, distance: 33.1
click at [441, 213] on span "(***) ***-9189." at bounding box center [448, 210] width 124 height 23
click at [484, 270] on div at bounding box center [399, 270] width 509 height 56
click at [1130, 23] on button "×" at bounding box center [1122, 28] width 33 height 33
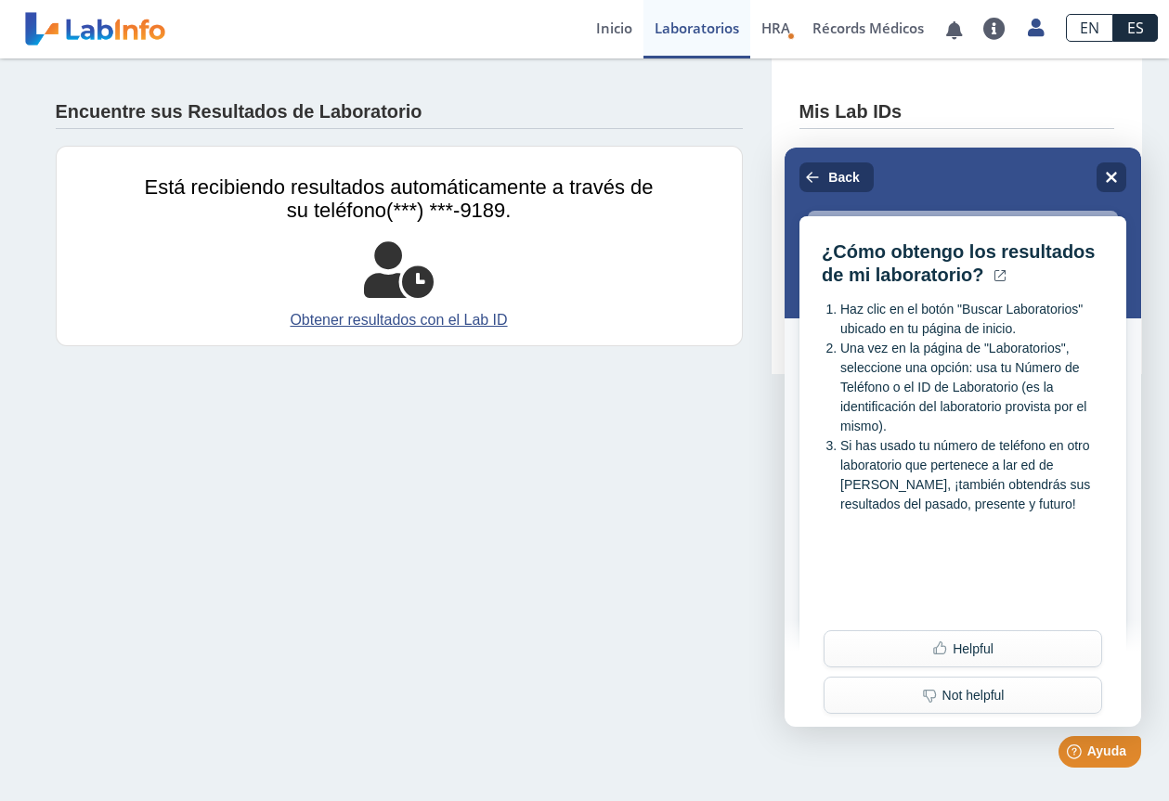
click at [1010, 751] on html "Help Ayuda" at bounding box center [1075, 748] width 145 height 39
click at [1119, 176] on div "Close" at bounding box center [1111, 177] width 30 height 30
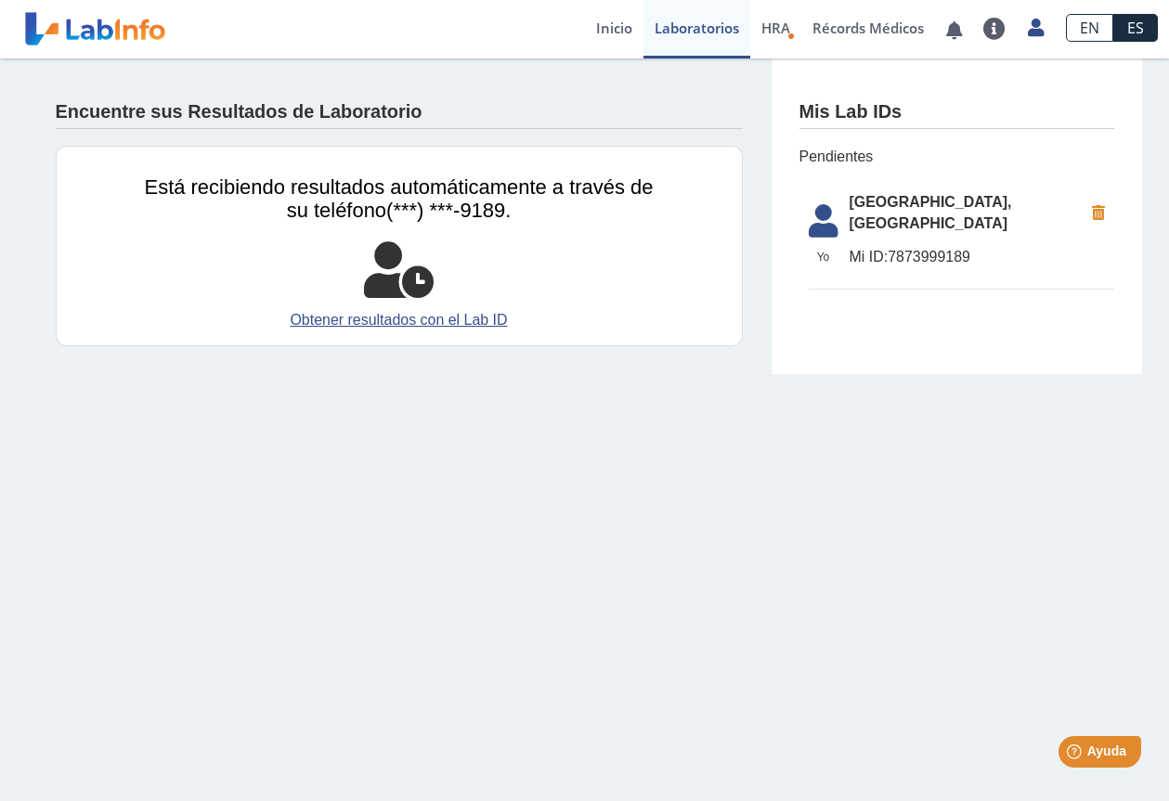
click at [1023, 561] on main "Encuentre sus Resultados de Laboratorio Está recibiendo resultados automáticame…" at bounding box center [584, 429] width 1169 height 743
click at [778, 31] on span "HRA" at bounding box center [775, 28] width 29 height 19
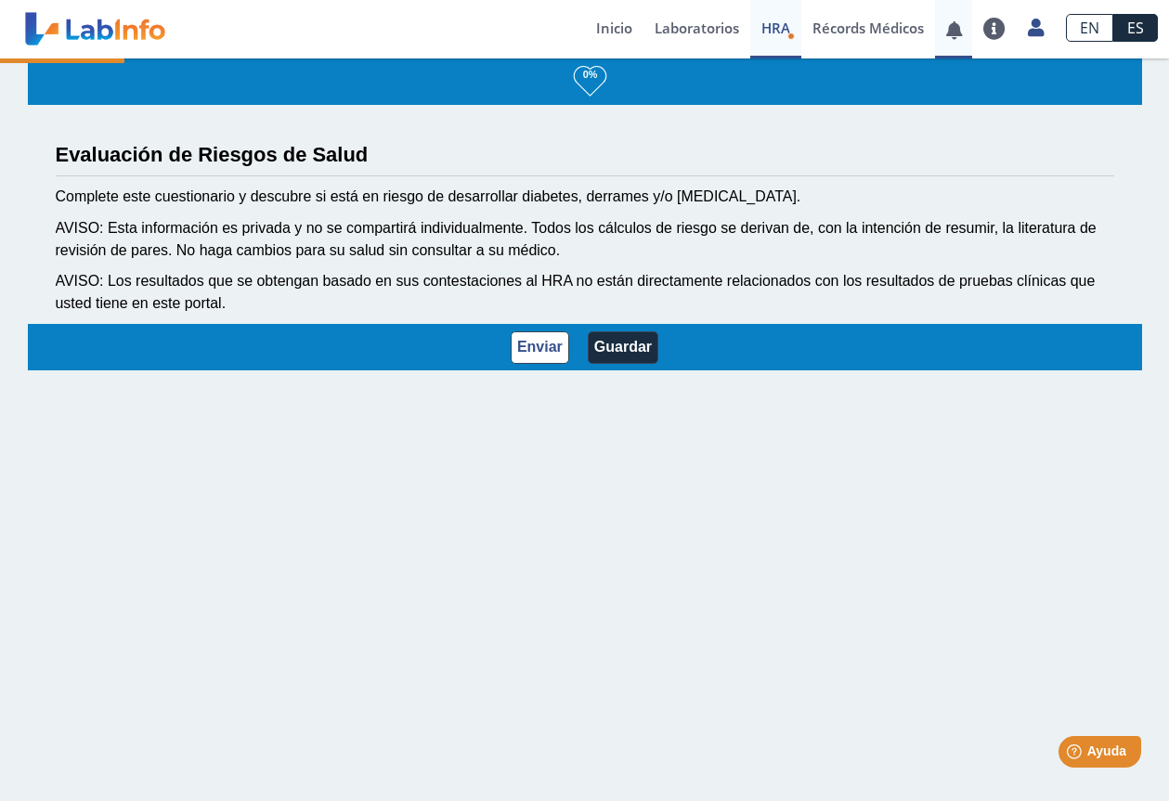
select select "1: 216"
select select "8: 281"
select select "1: 133"
select select "24: 191"
select select "1: 143"
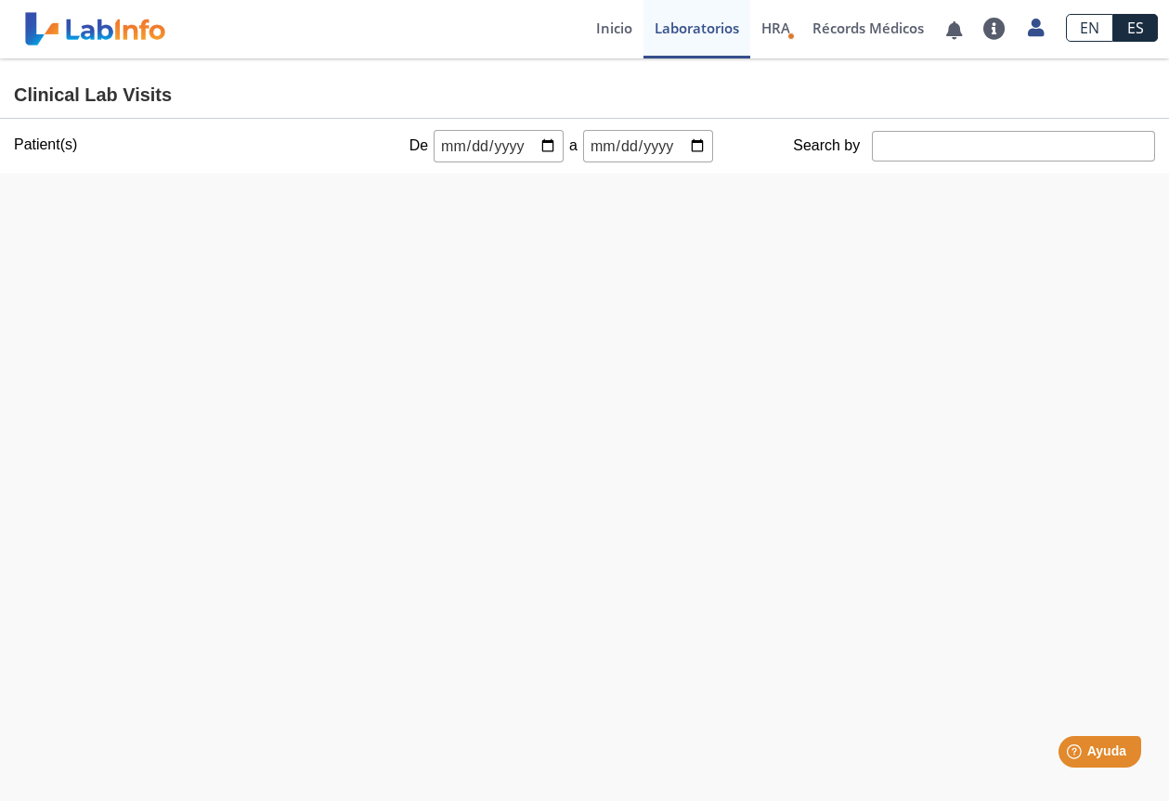
drag, startPoint x: 105, startPoint y: 144, endPoint x: 132, endPoint y: 147, distance: 27.1
click at [113, 145] on div "Patient(s) Yo Yo" at bounding box center [195, 146] width 390 height 32
click at [581, 176] on div at bounding box center [598, 196] width 853 height 45
click at [538, 136] on input "date" at bounding box center [498, 146] width 130 height 32
click at [933, 148] on input "Search by" at bounding box center [1013, 146] width 283 height 31
